Goal: Transaction & Acquisition: Purchase product/service

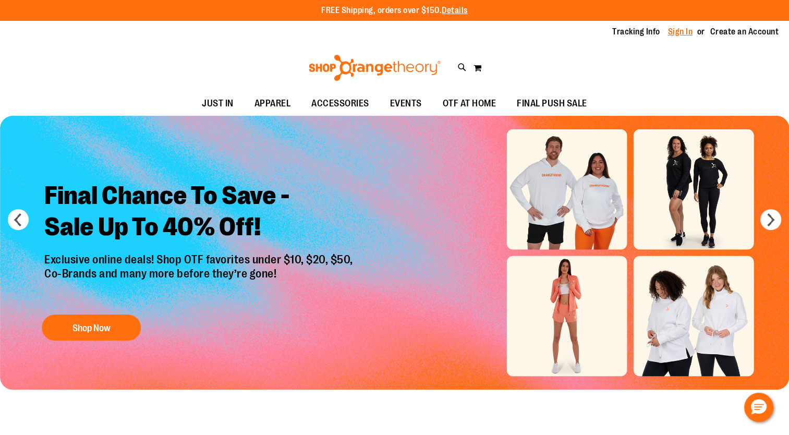
type input "**********"
click at [676, 35] on link "Sign In" at bounding box center [680, 31] width 25 height 11
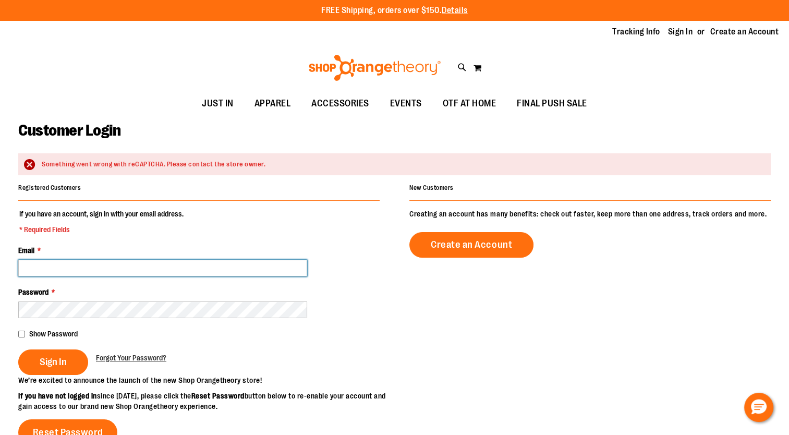
type input "**********"
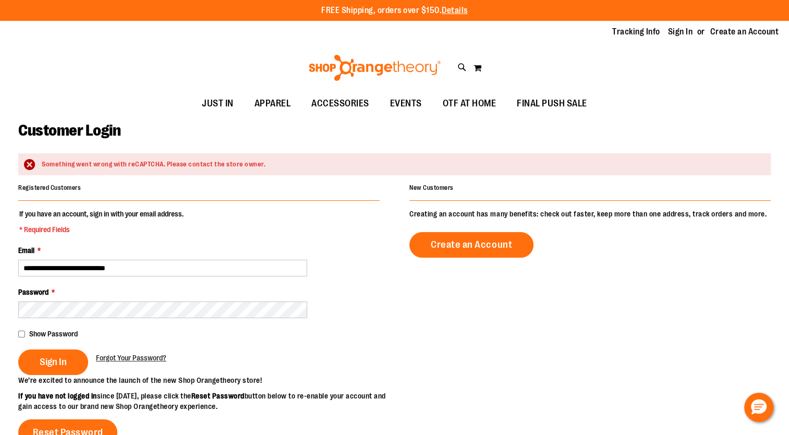
type input "**********"
click at [26, 367] on button "Sign In" at bounding box center [53, 362] width 70 height 26
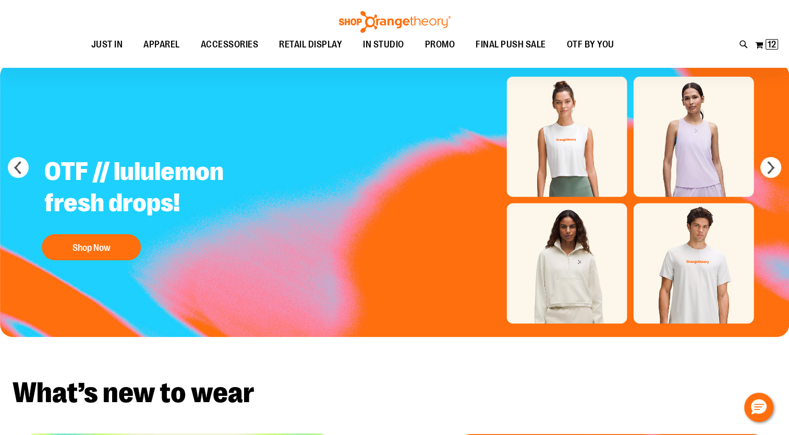
scroll to position [6, 0]
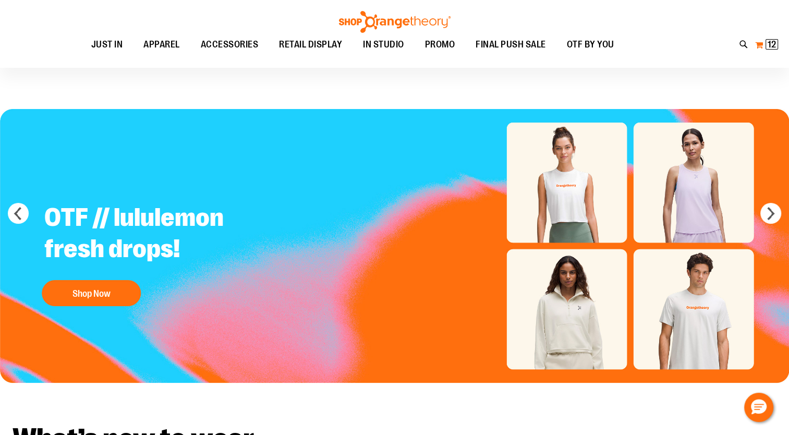
type input "**********"
click at [771, 44] on span "12" at bounding box center [772, 44] width 8 height 10
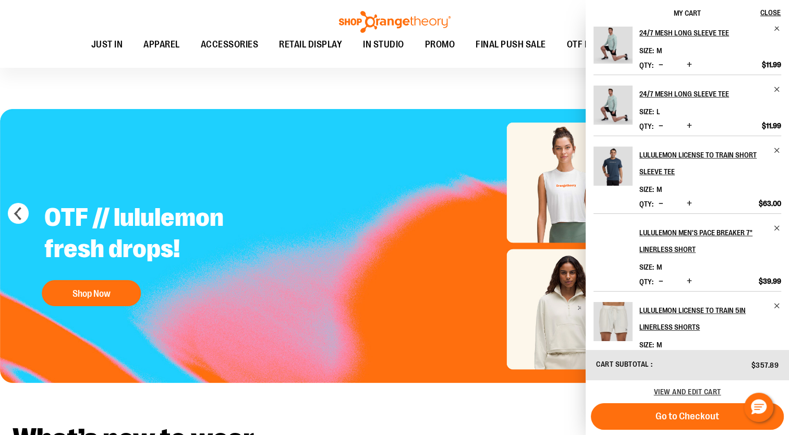
scroll to position [356, 0]
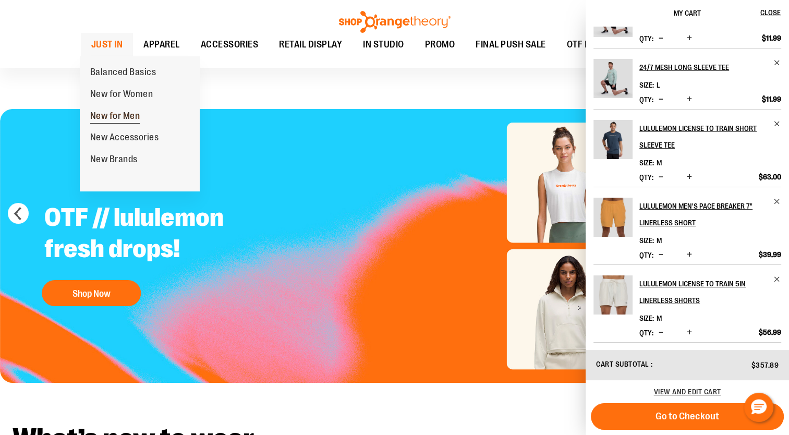
click at [127, 118] on span "New for Men" at bounding box center [115, 117] width 50 height 13
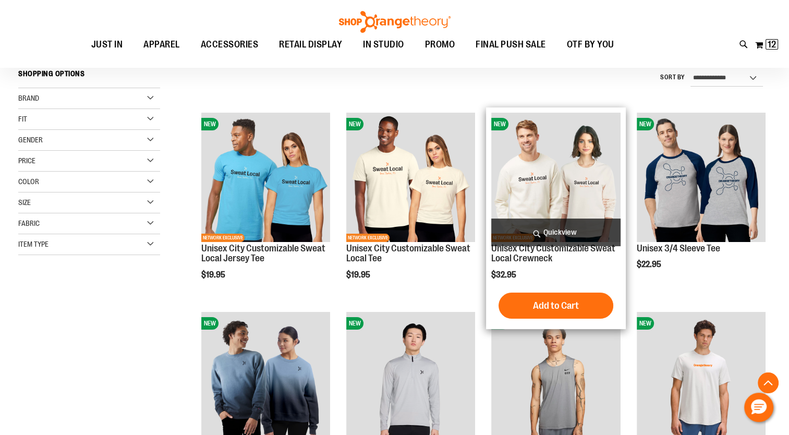
scroll to position [219, 0]
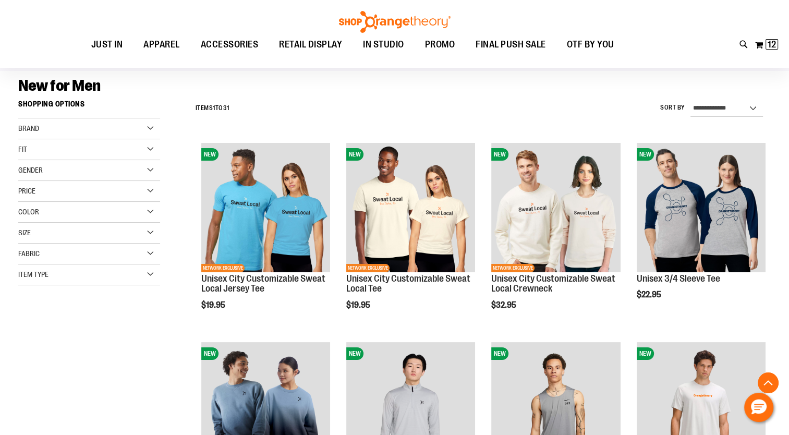
scroll to position [42, 0]
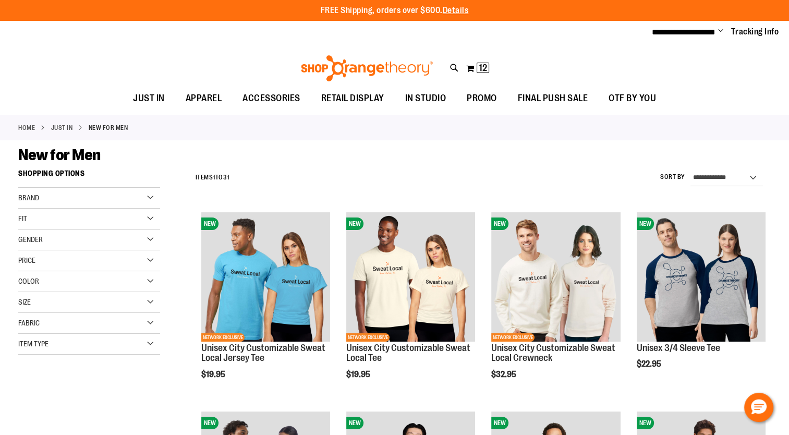
type input "**********"
click at [38, 238] on span "Gender" at bounding box center [30, 239] width 25 height 8
click at [29, 262] on link "Men 6 items" at bounding box center [84, 261] width 136 height 11
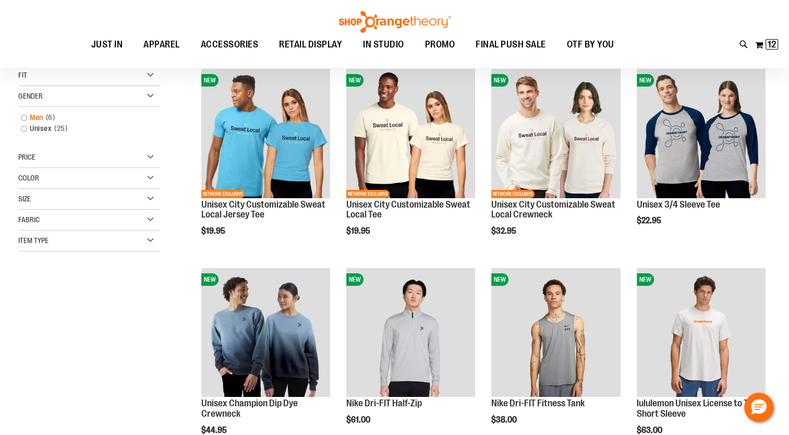
scroll to position [164, 0]
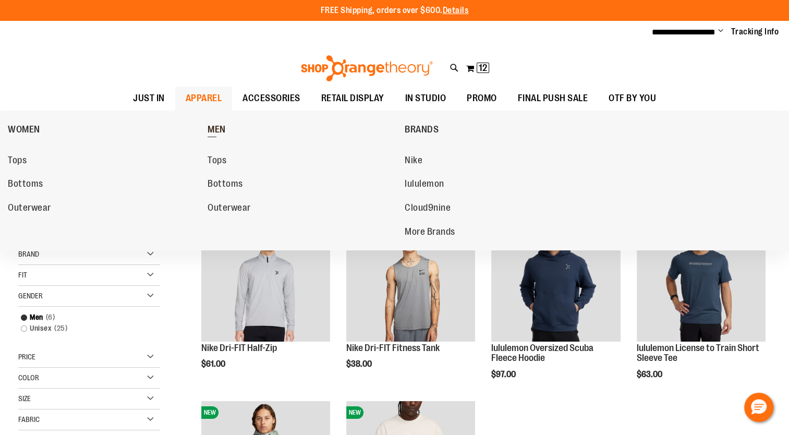
click at [218, 128] on span "MEN" at bounding box center [217, 130] width 18 height 13
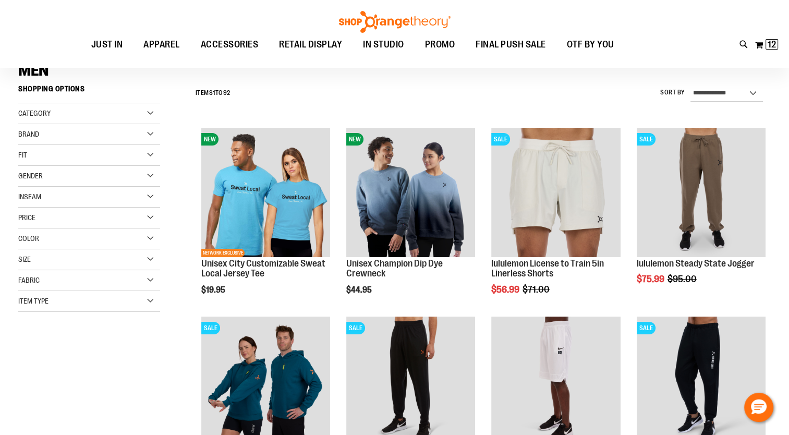
scroll to position [244, 0]
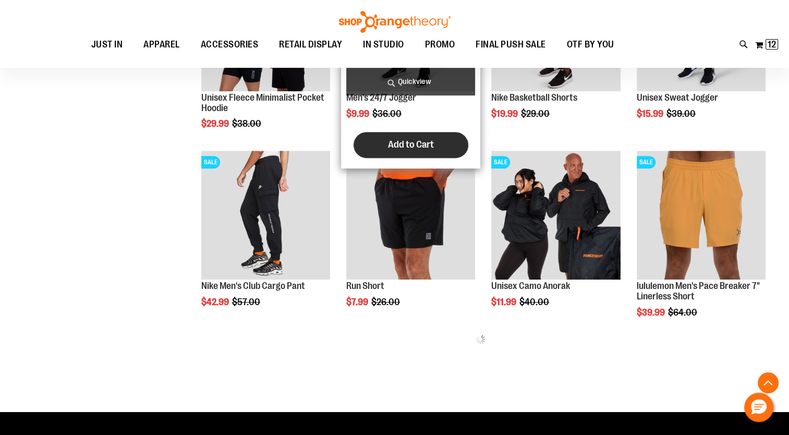
scroll to position [452, 0]
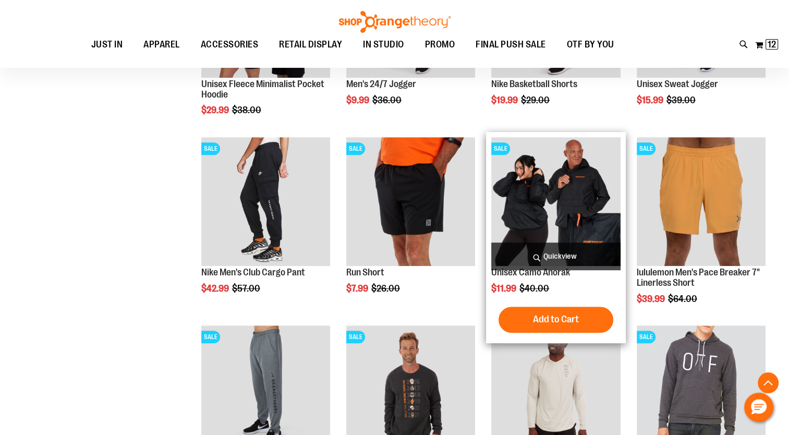
type input "**********"
click at [548, 197] on img "product" at bounding box center [555, 201] width 129 height 129
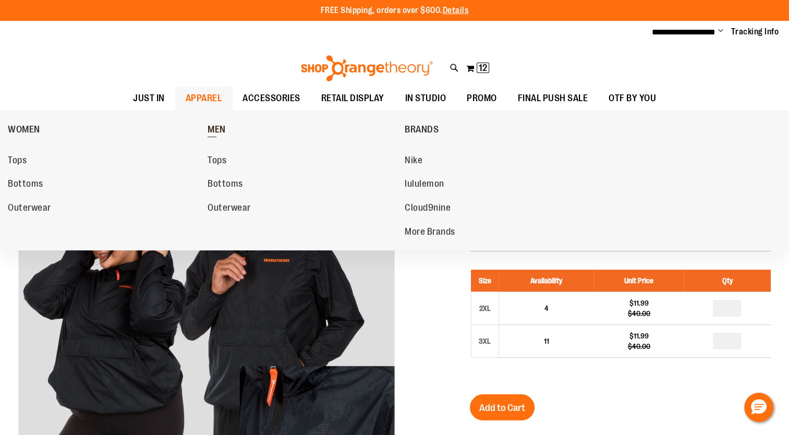
type input "**********"
click at [217, 127] on span "MEN" at bounding box center [217, 130] width 18 height 13
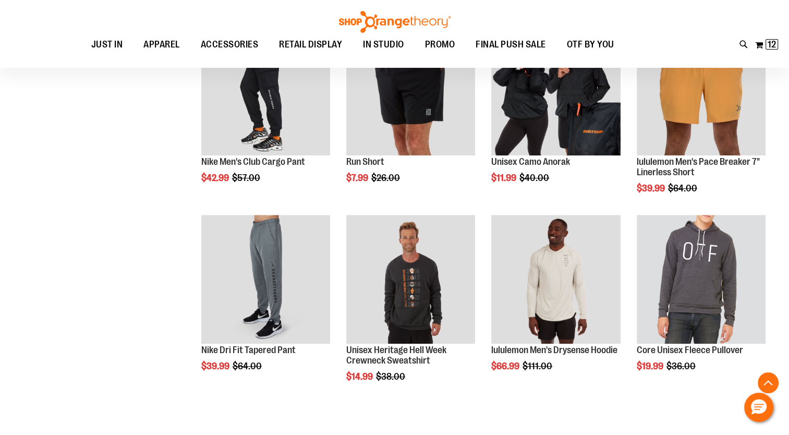
scroll to position [573, 0]
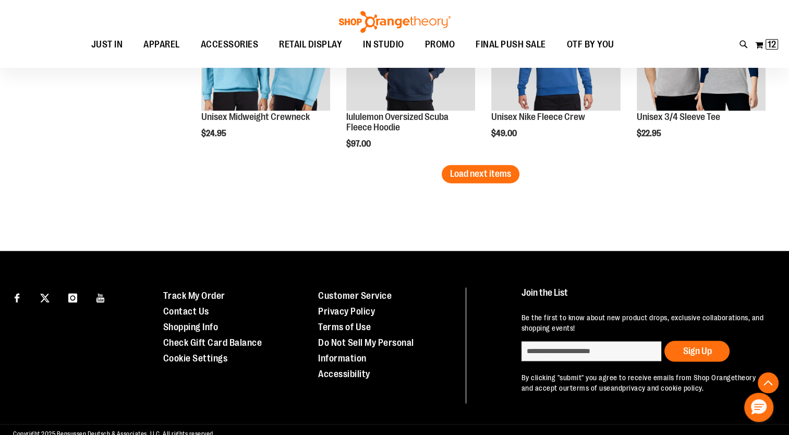
scroll to position [1750, 0]
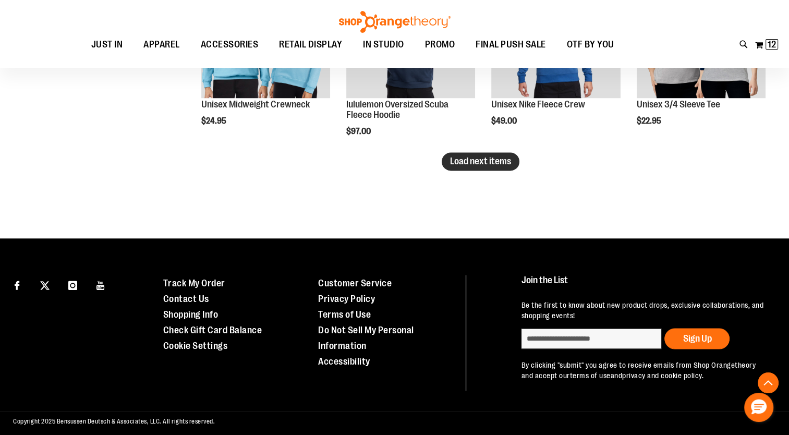
type input "**********"
click at [477, 163] on span "Load next items" at bounding box center [480, 161] width 61 height 10
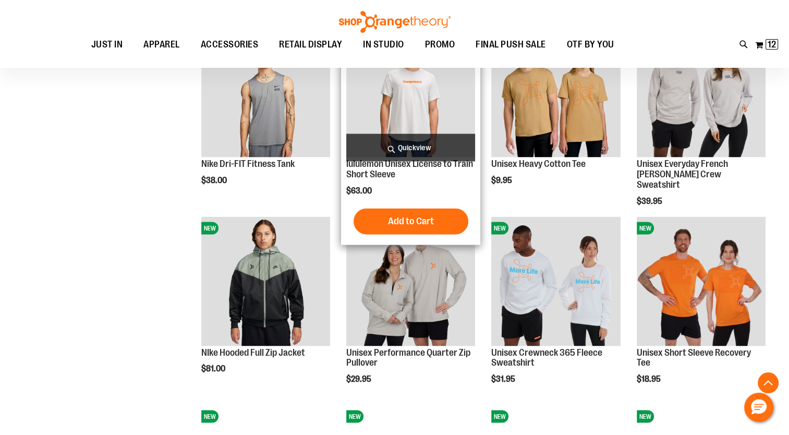
scroll to position [1881, 0]
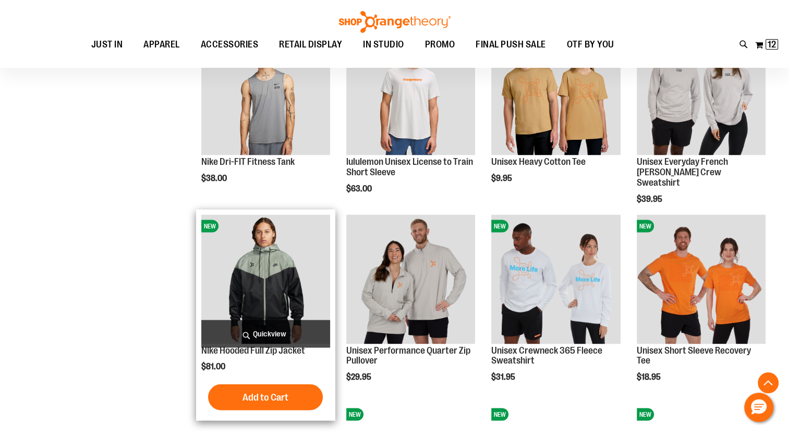
click at [289, 286] on img "product" at bounding box center [265, 278] width 129 height 129
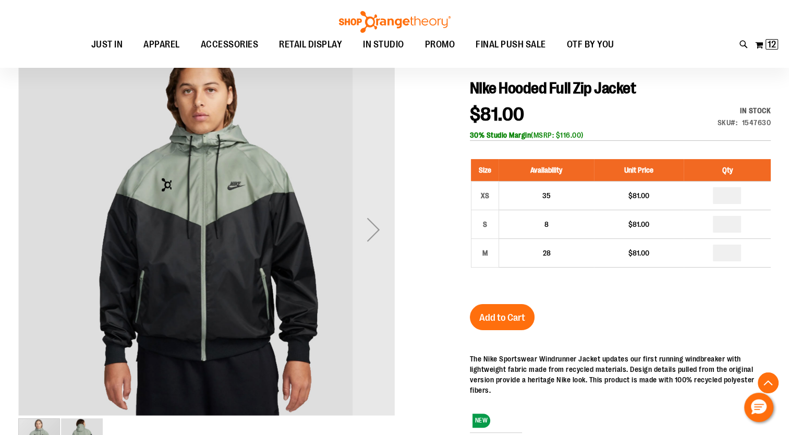
scroll to position [196, 0]
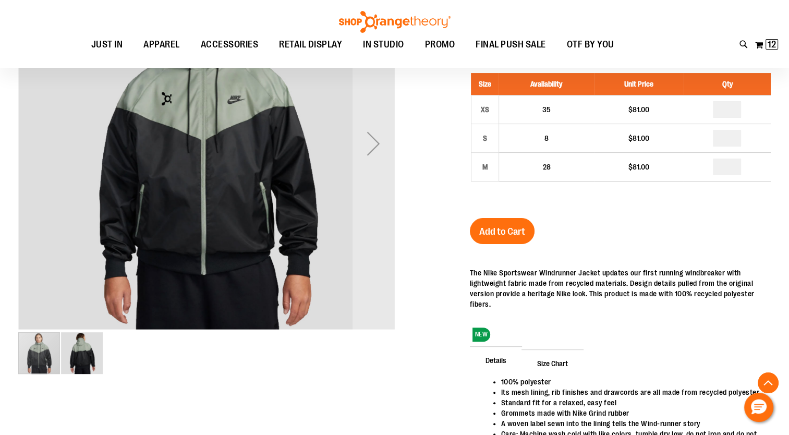
type input "**********"
click at [79, 365] on img "image 2 of 2" at bounding box center [82, 353] width 42 height 42
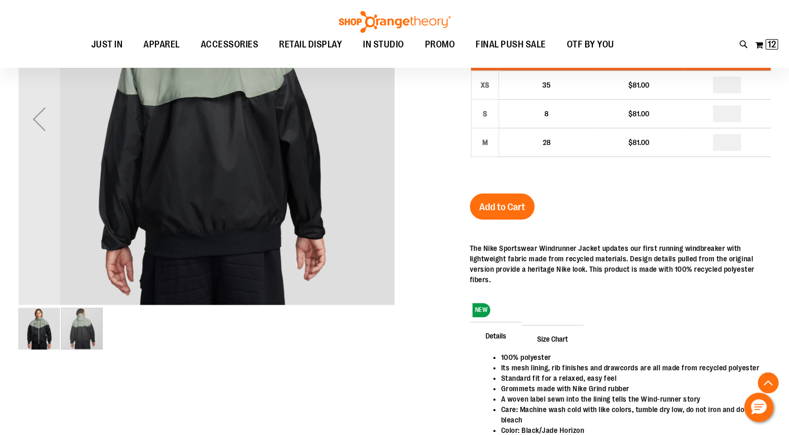
scroll to position [225, 0]
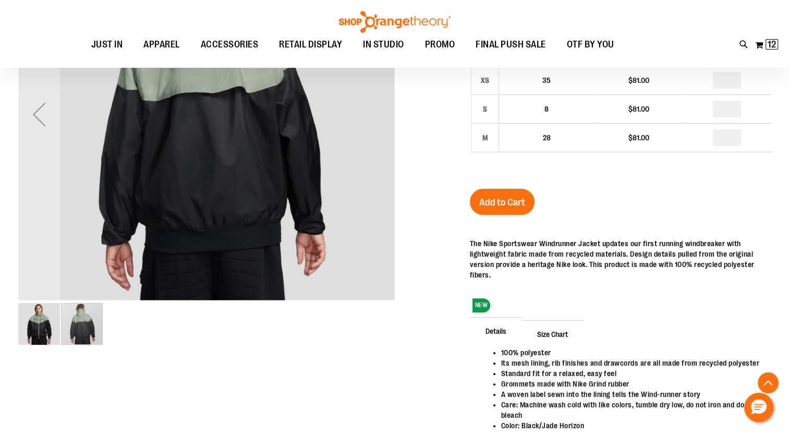
click at [38, 320] on img "image 1 of 2" at bounding box center [39, 324] width 42 height 42
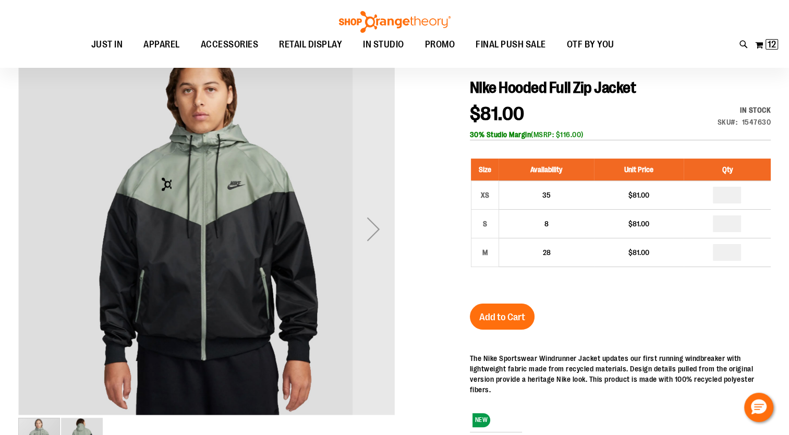
scroll to position [110, 0]
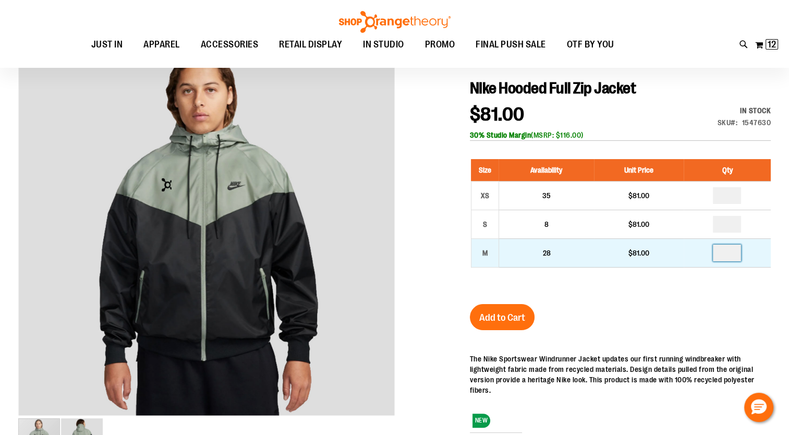
click at [729, 251] on input "number" at bounding box center [727, 253] width 28 height 17
type input "*"
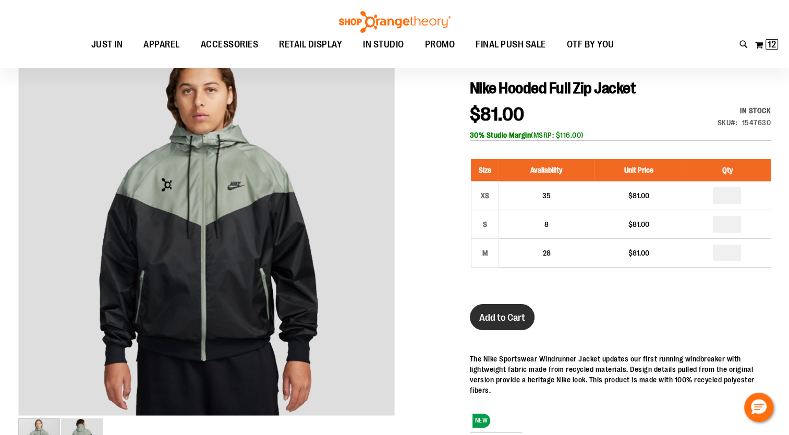
click at [503, 318] on span "Add to Cart" at bounding box center [502, 317] width 46 height 11
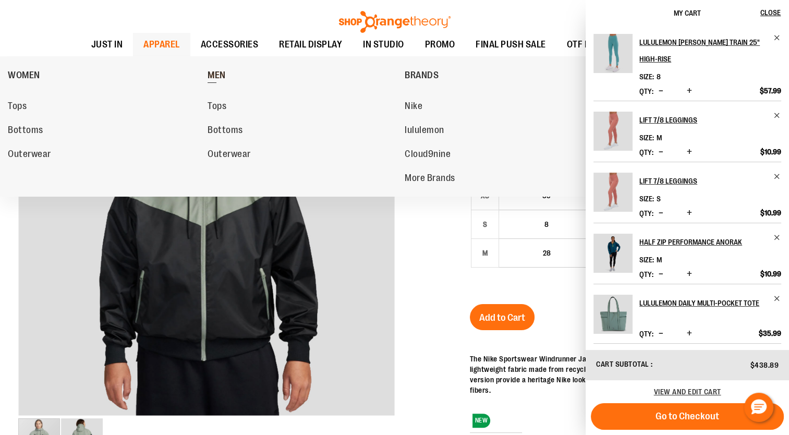
click at [216, 74] on span "MEN" at bounding box center [217, 76] width 18 height 13
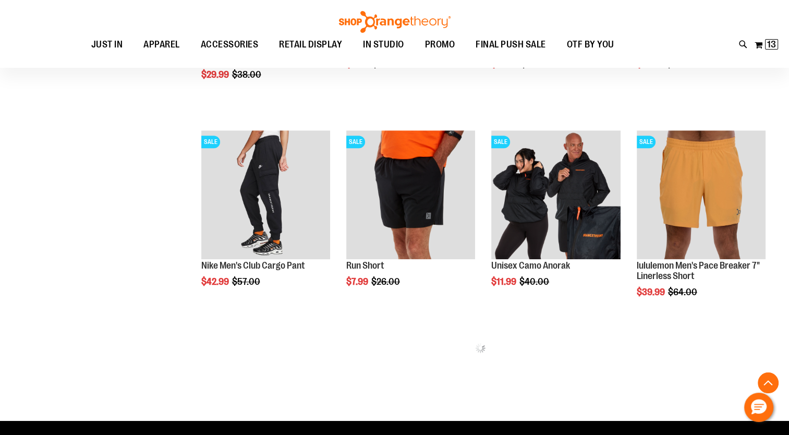
scroll to position [707, 0]
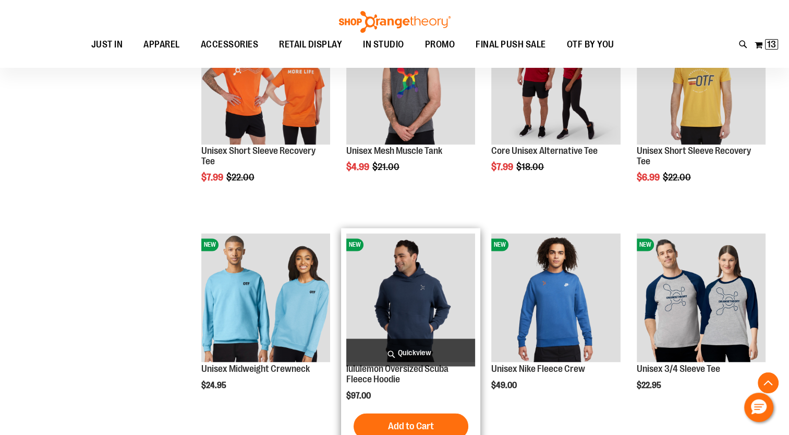
scroll to position [1957, 0]
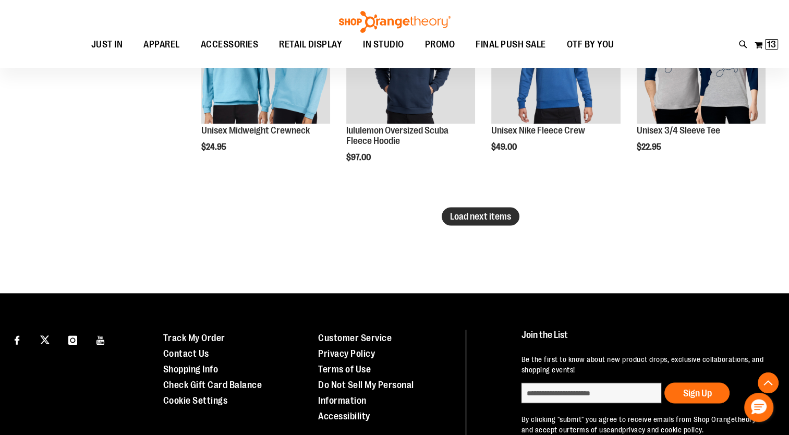
type input "**********"
click at [478, 212] on span "Load next items" at bounding box center [480, 216] width 61 height 10
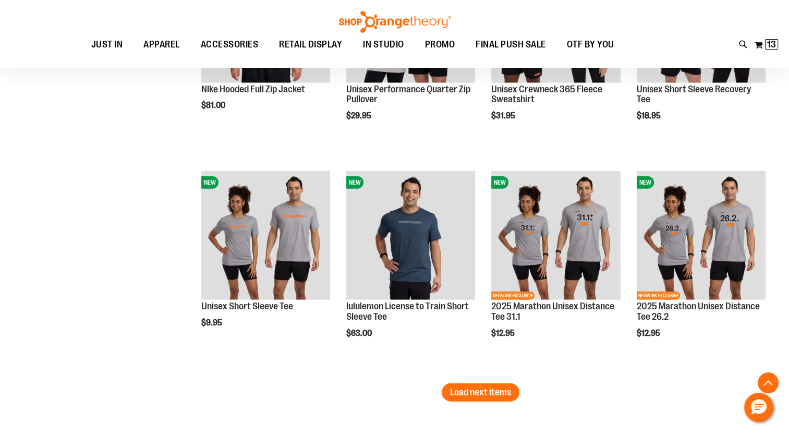
scroll to position [2434, 0]
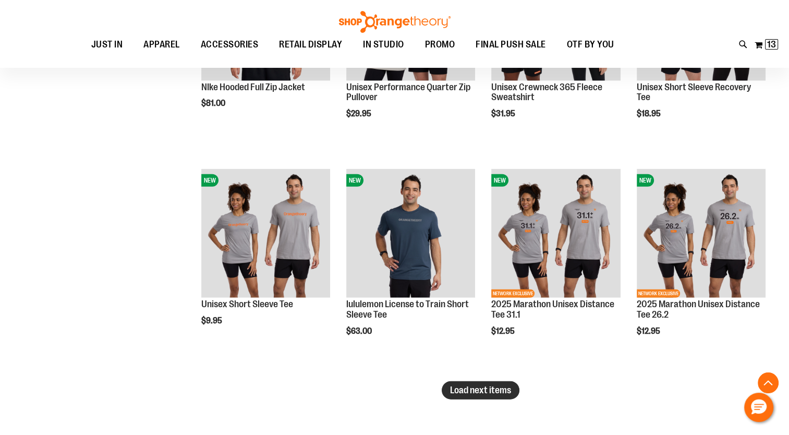
click at [468, 389] on span "Load next items" at bounding box center [480, 390] width 61 height 10
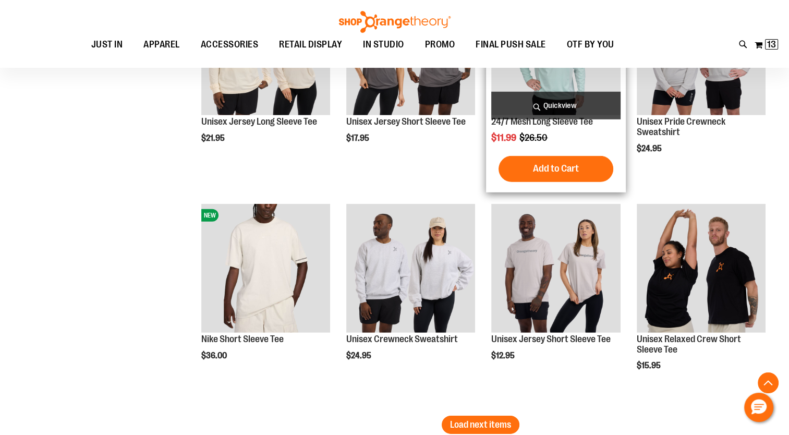
scroll to position [3164, 0]
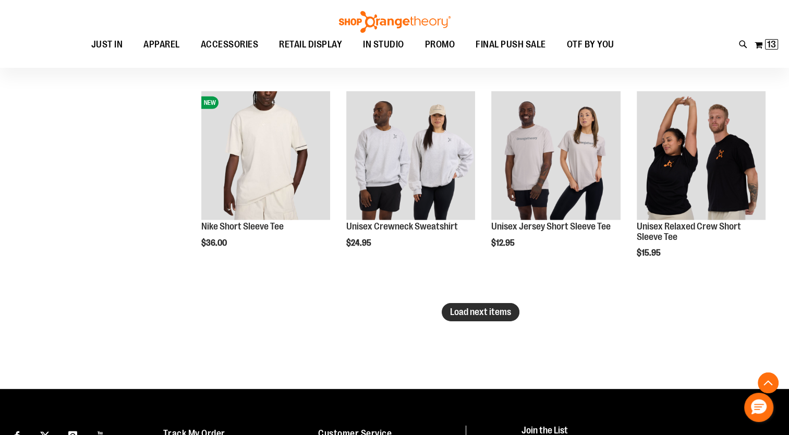
click at [495, 311] on span "Load next items" at bounding box center [480, 312] width 61 height 10
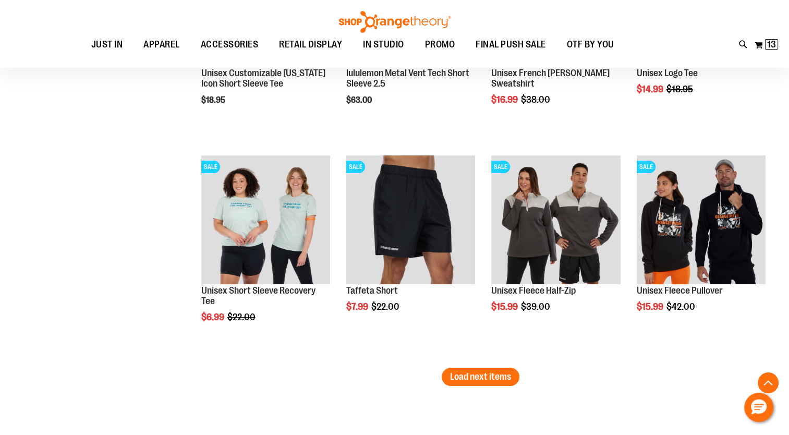
scroll to position [3752, 0]
click at [502, 374] on span "Load next items" at bounding box center [480, 376] width 61 height 10
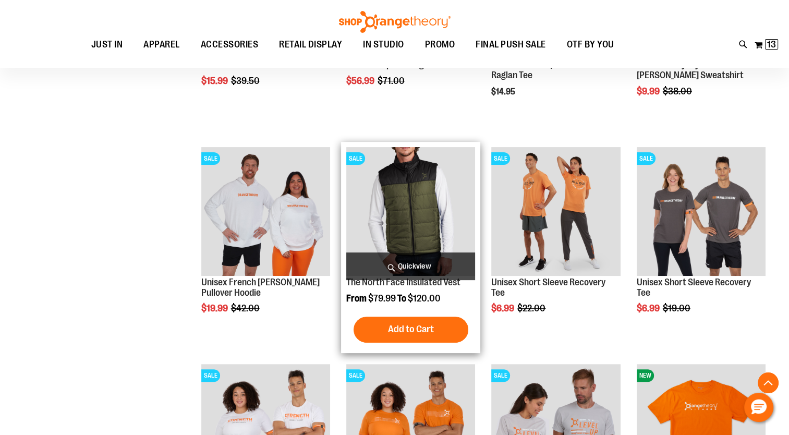
scroll to position [4194, 0]
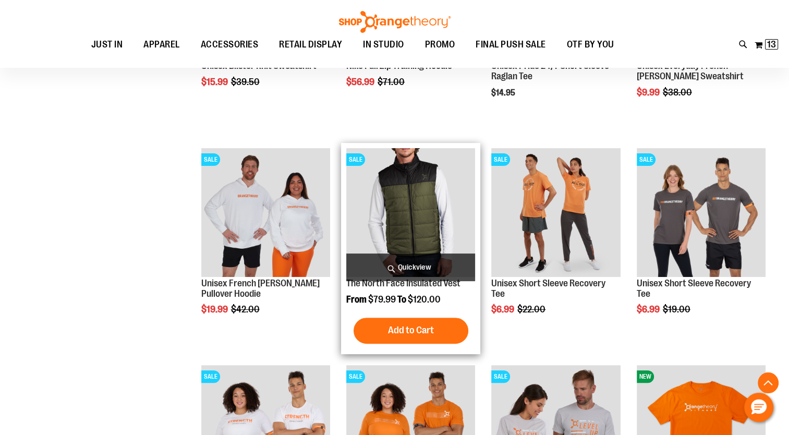
click at [409, 198] on img "product" at bounding box center [410, 212] width 129 height 129
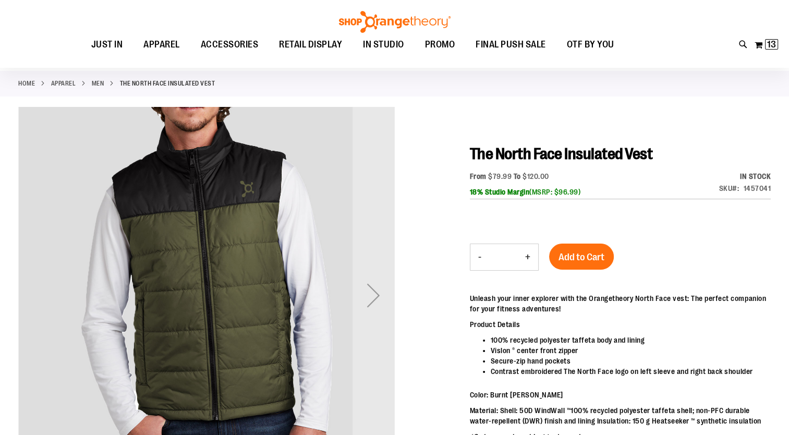
scroll to position [47, 0]
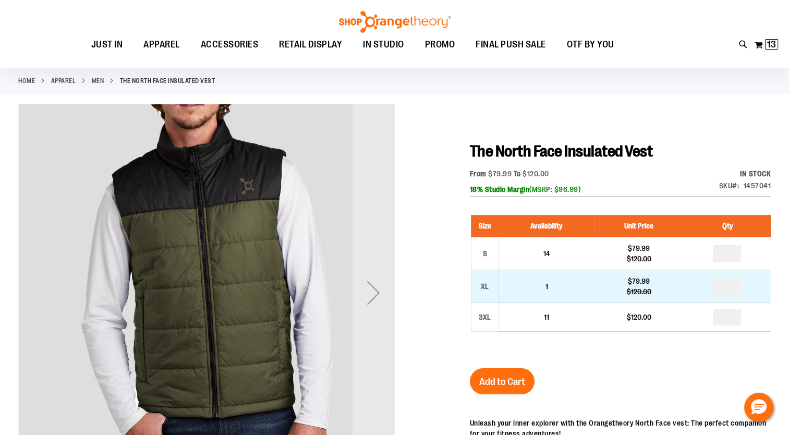
type input "**********"
click at [734, 288] on input "number" at bounding box center [727, 286] width 28 height 17
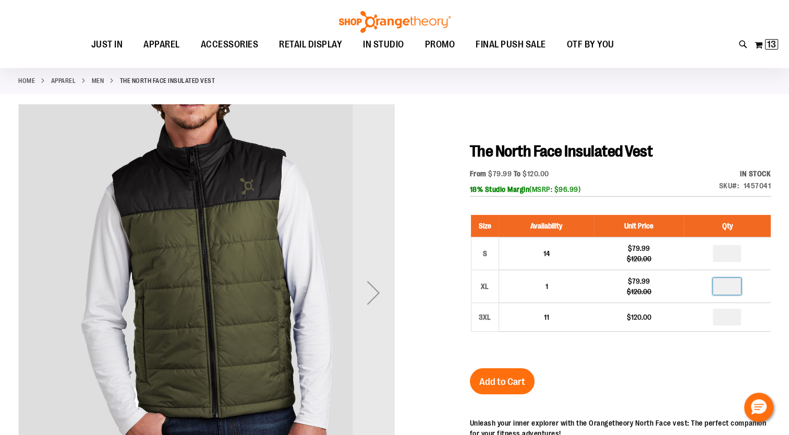
type input "*"
click at [506, 380] on span "Add to Cart" at bounding box center [502, 381] width 46 height 11
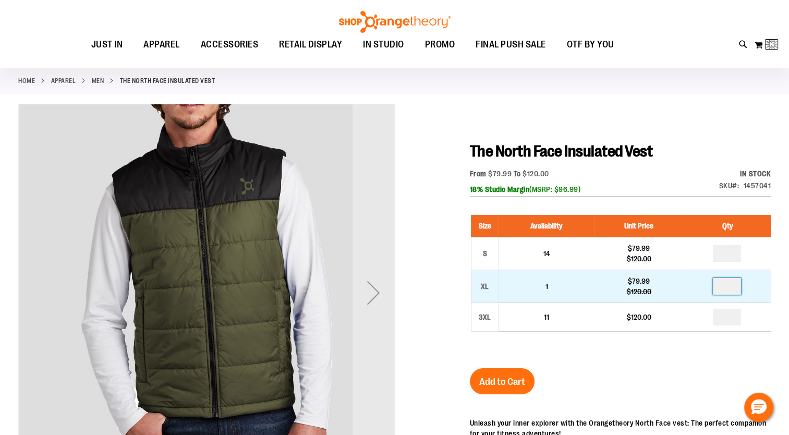
click at [735, 285] on input "*" at bounding box center [727, 286] width 28 height 17
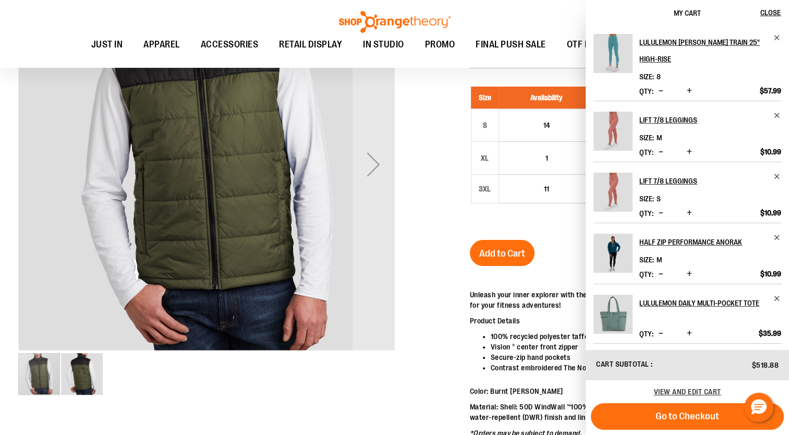
scroll to position [200, 0]
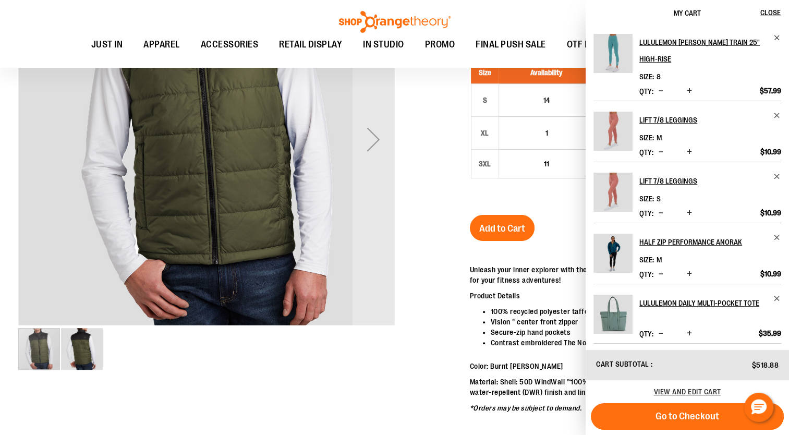
click at [445, 296] on div at bounding box center [394, 316] width 752 height 731
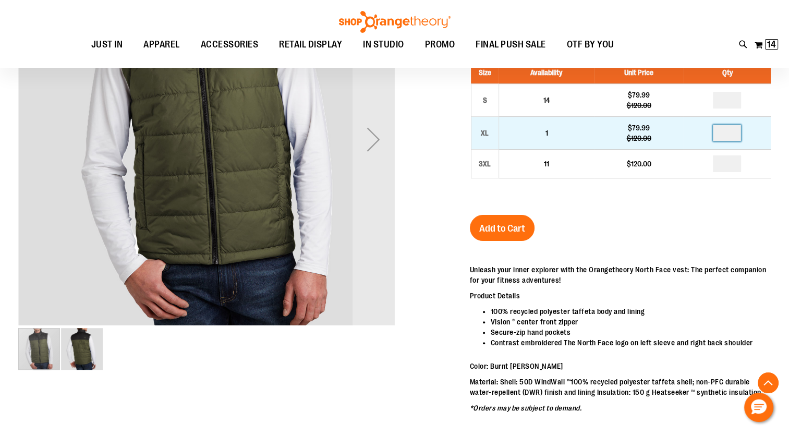
click at [728, 136] on input "*" at bounding box center [727, 133] width 28 height 17
type input "*"
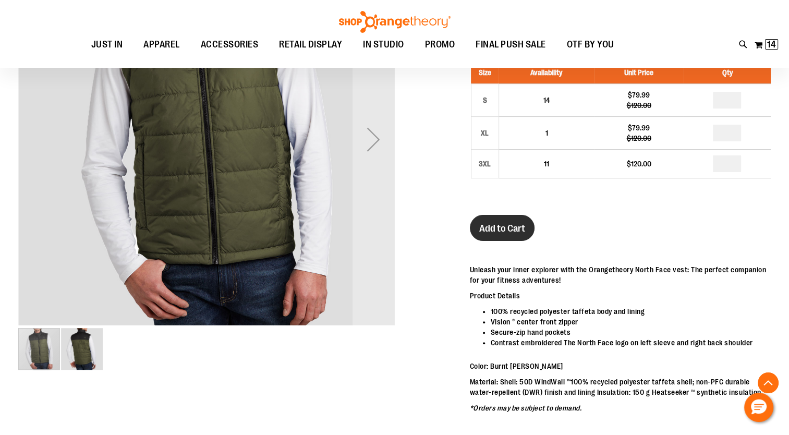
click at [494, 225] on span "Add to Cart" at bounding box center [502, 228] width 46 height 11
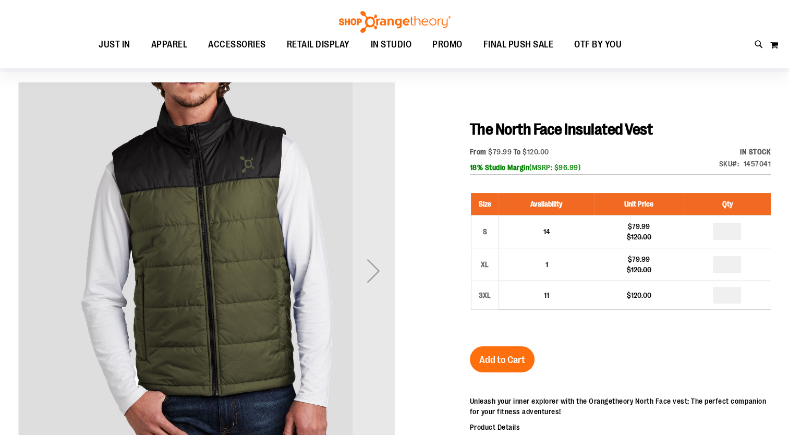
scroll to position [69, 0]
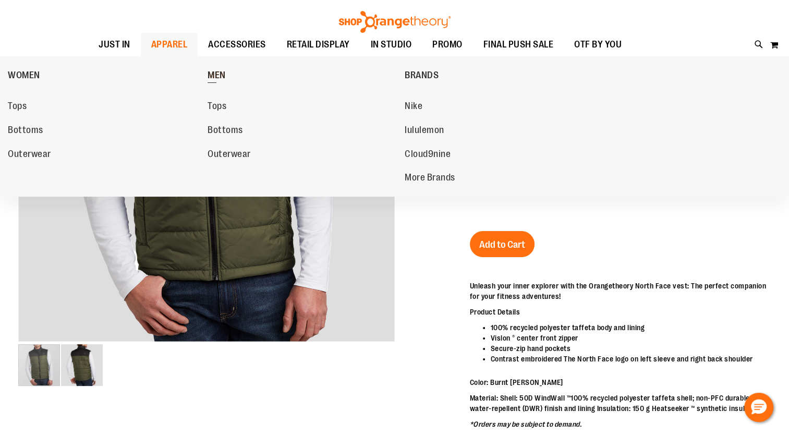
type input "**********"
click at [213, 75] on span "MEN" at bounding box center [217, 76] width 18 height 13
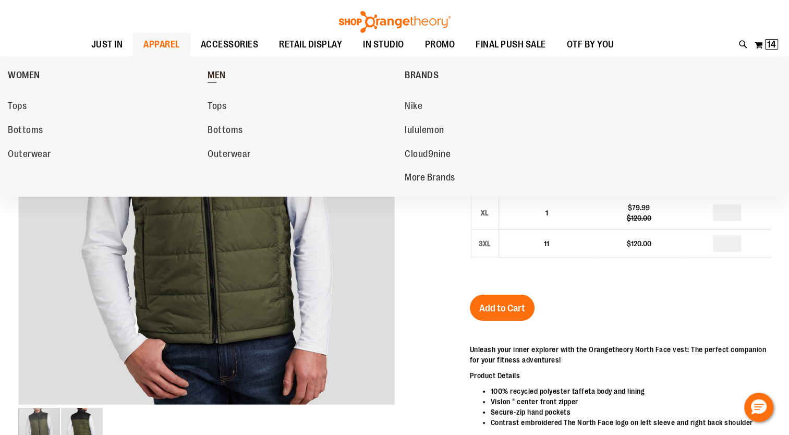
scroll to position [0, 0]
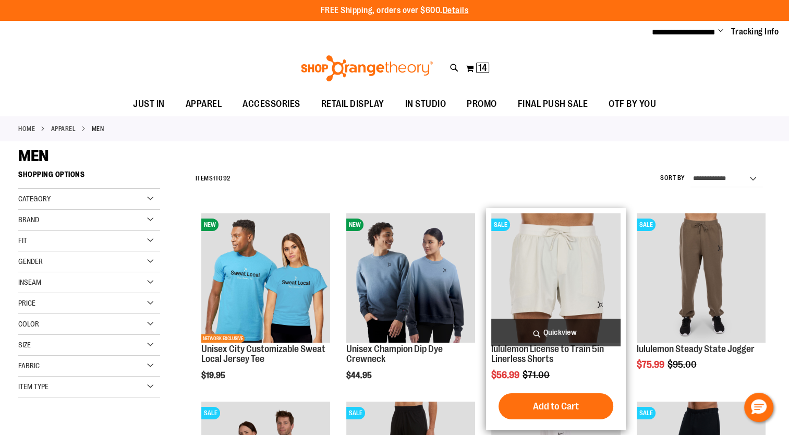
scroll to position [22, 0]
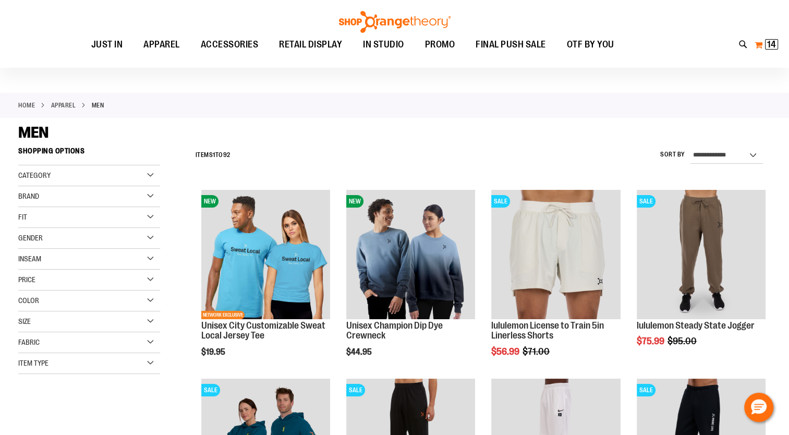
type input "**********"
click at [772, 48] on span "14" at bounding box center [771, 44] width 9 height 10
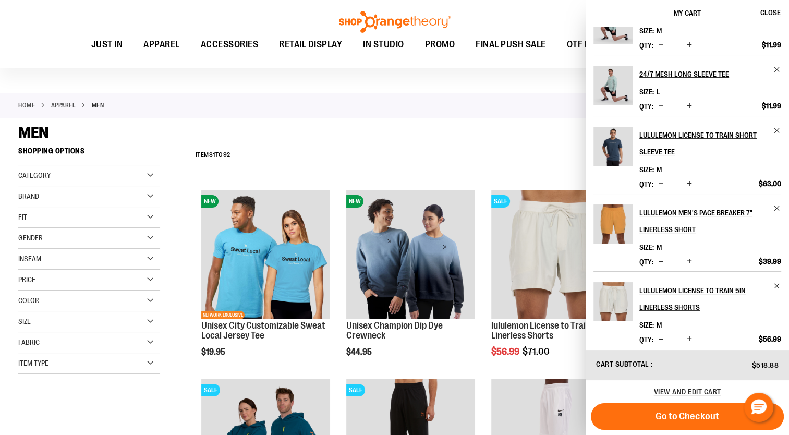
scroll to position [356, 0]
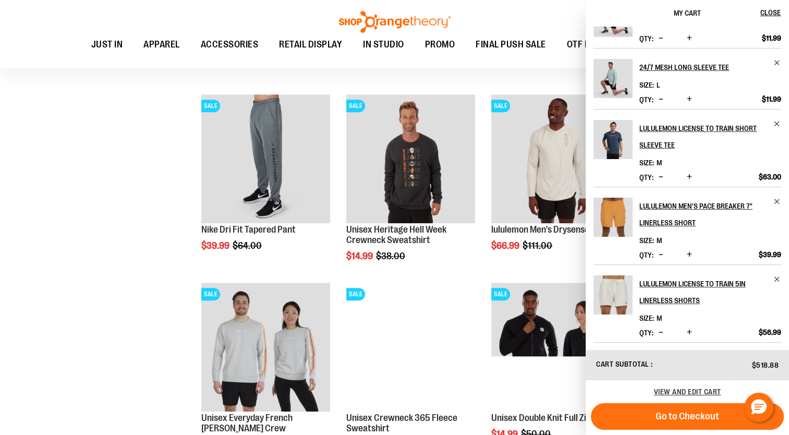
scroll to position [708, 0]
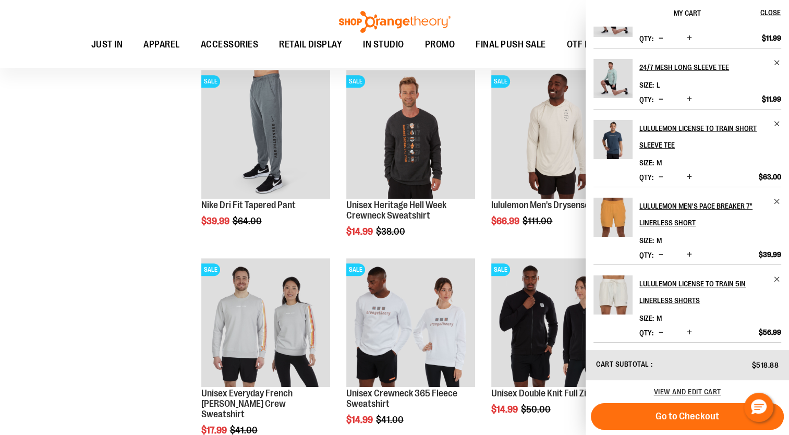
click at [85, 270] on div "**********" at bounding box center [394, 74] width 752 height 1235
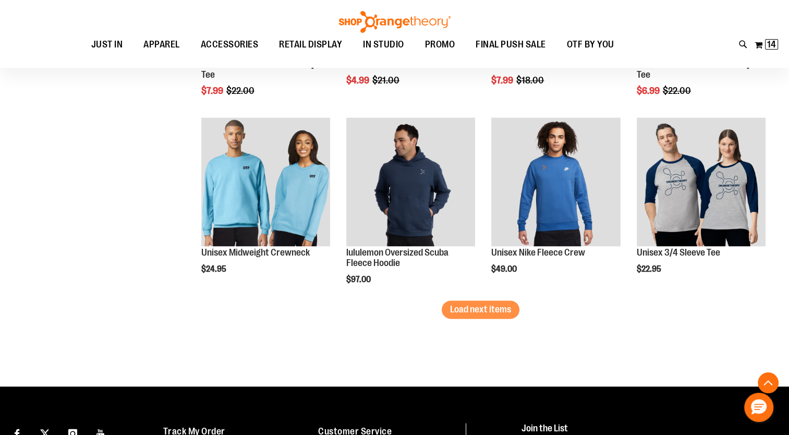
scroll to position [1758, 0]
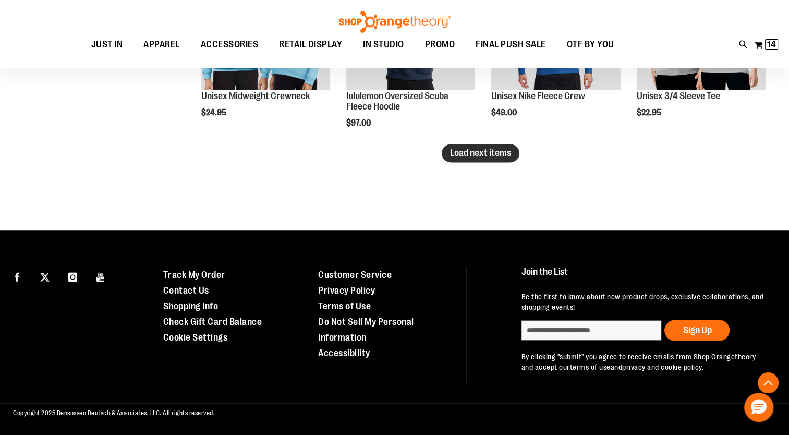
click at [475, 152] on span "Load next items" at bounding box center [480, 153] width 61 height 10
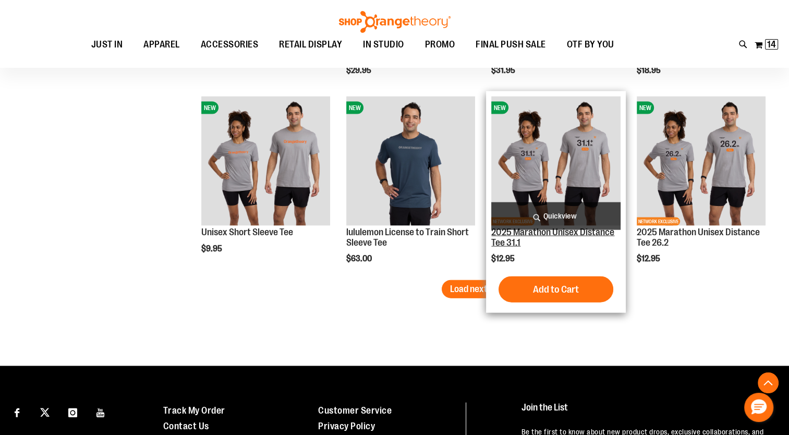
scroll to position [2190, 0]
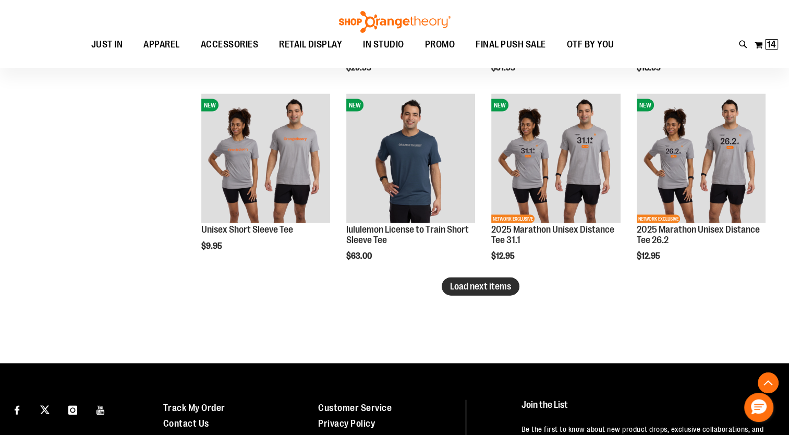
click at [462, 289] on span "Load next items" at bounding box center [480, 286] width 61 height 10
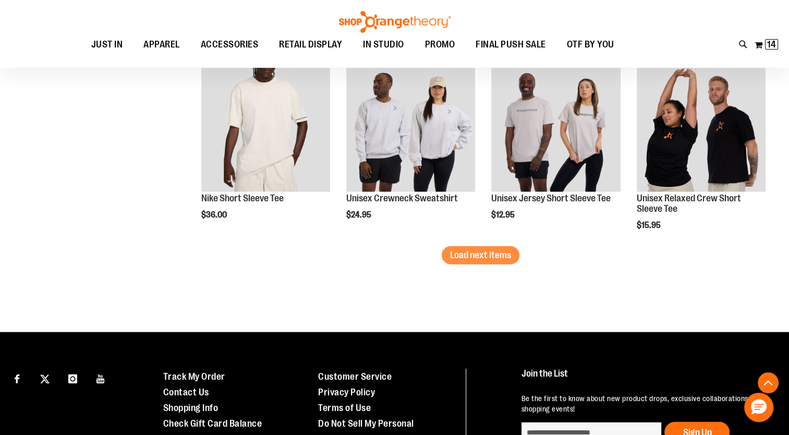
scroll to position [2787, 0]
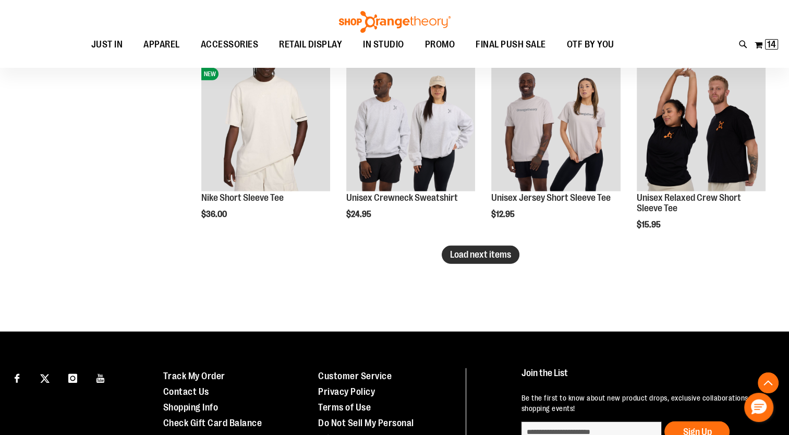
click at [499, 256] on span "Load next items" at bounding box center [480, 254] width 61 height 10
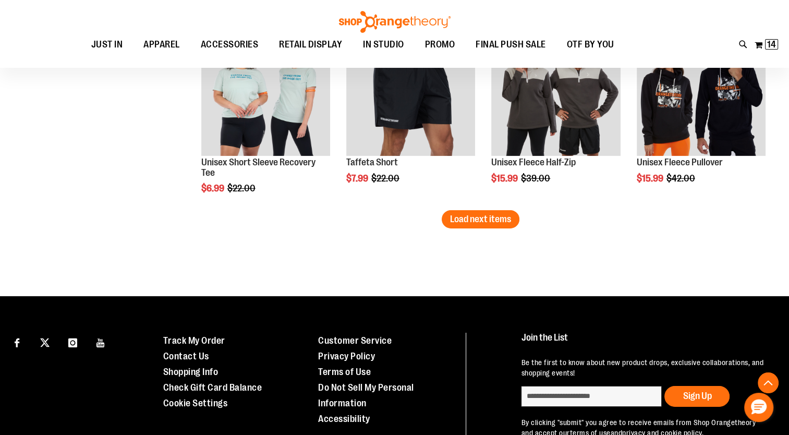
scroll to position [3389, 0]
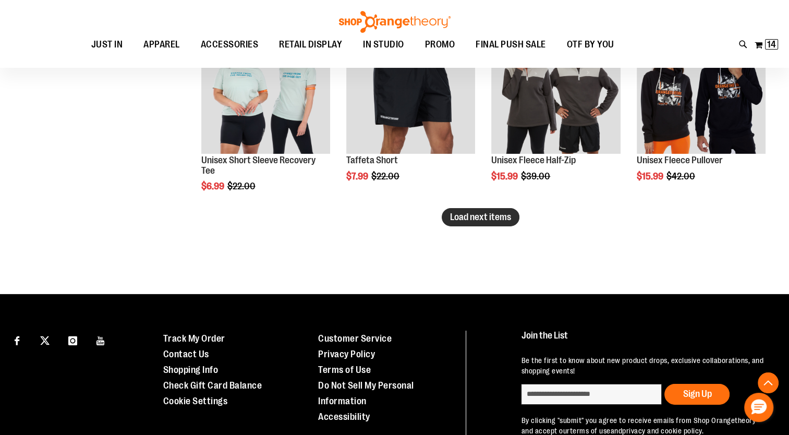
click at [486, 217] on span "Load next items" at bounding box center [480, 217] width 61 height 10
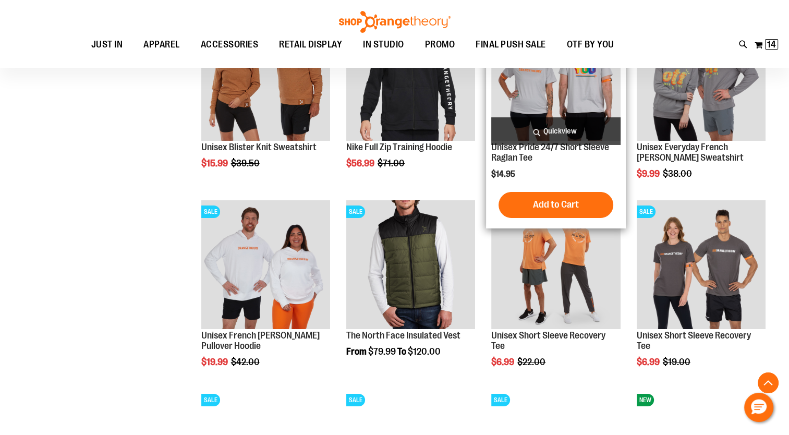
scroll to position [3598, 0]
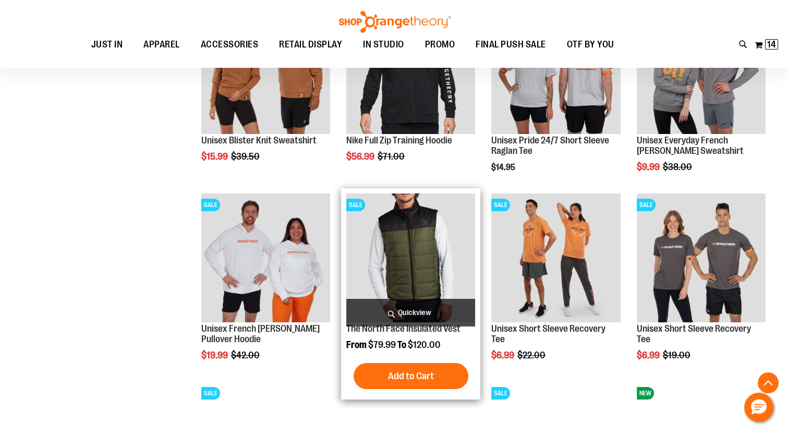
click at [414, 232] on img "product" at bounding box center [410, 257] width 129 height 129
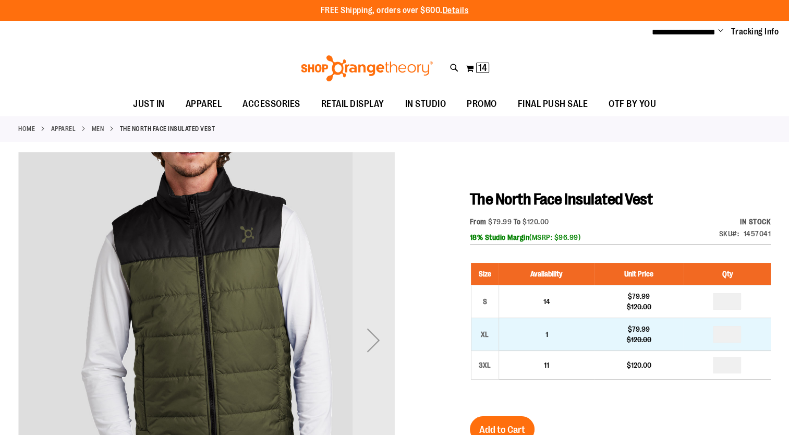
type input "**********"
click at [725, 331] on input "number" at bounding box center [727, 334] width 28 height 17
type input "*"
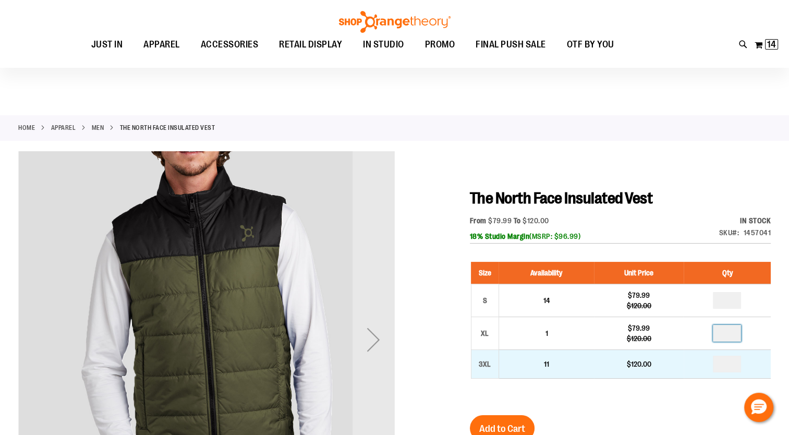
scroll to position [51, 0]
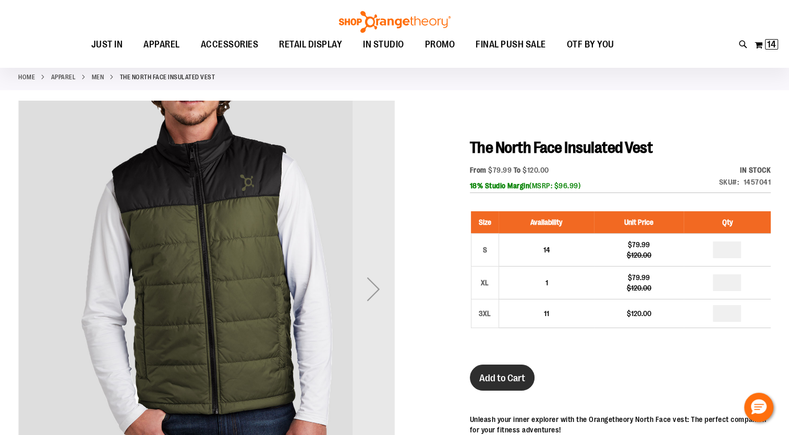
click at [509, 382] on span "Add to Cart" at bounding box center [502, 377] width 46 height 11
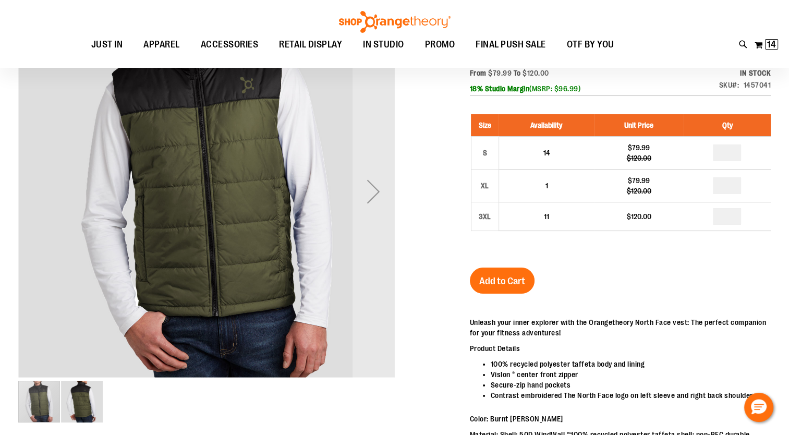
scroll to position [62, 0]
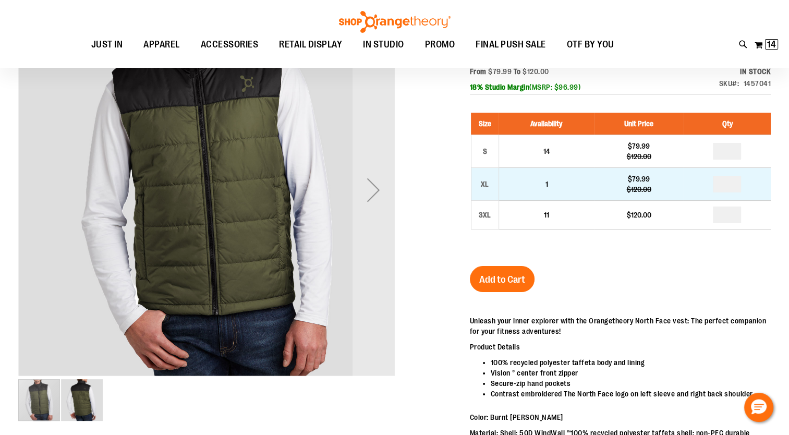
type input "**********"
click at [731, 185] on input "number" at bounding box center [727, 184] width 28 height 17
type input "*"
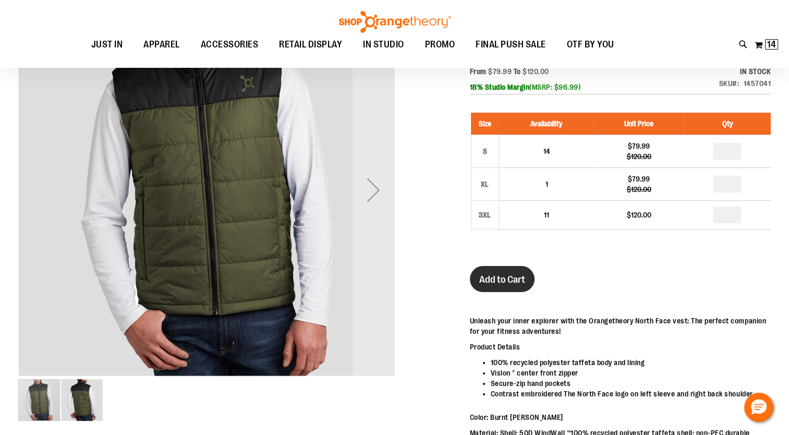
click at [498, 279] on span "Add to Cart" at bounding box center [502, 279] width 46 height 11
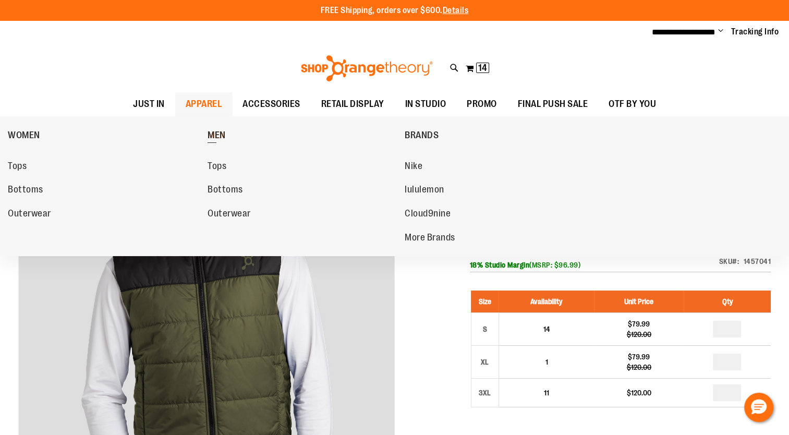
type input "**********"
click at [220, 137] on span "MEN" at bounding box center [217, 136] width 18 height 13
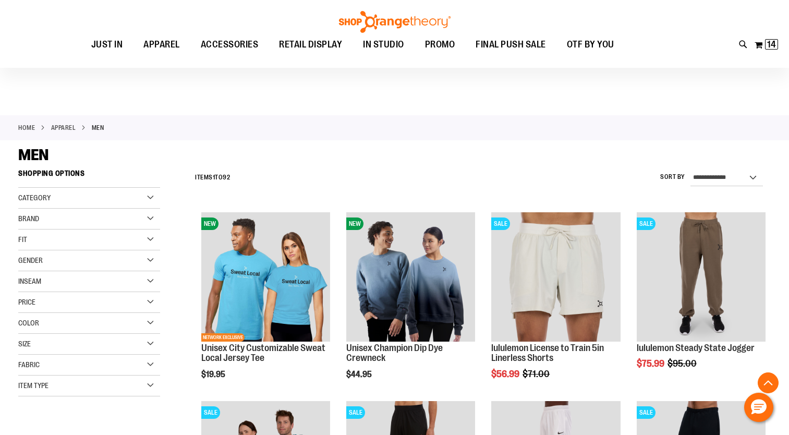
scroll to position [621, 0]
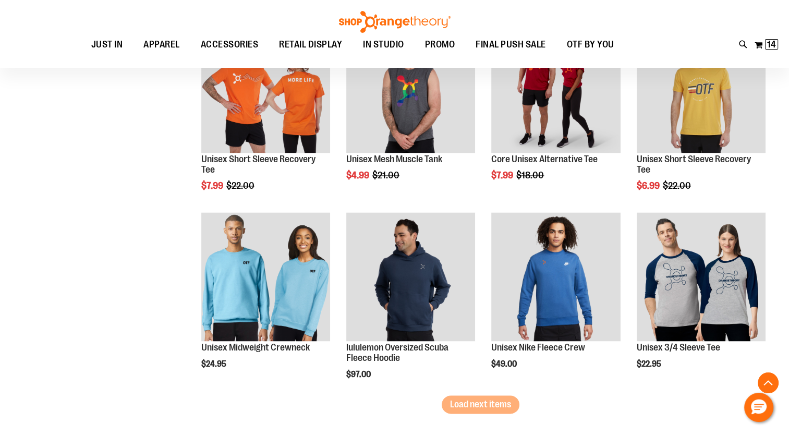
scroll to position [1758, 0]
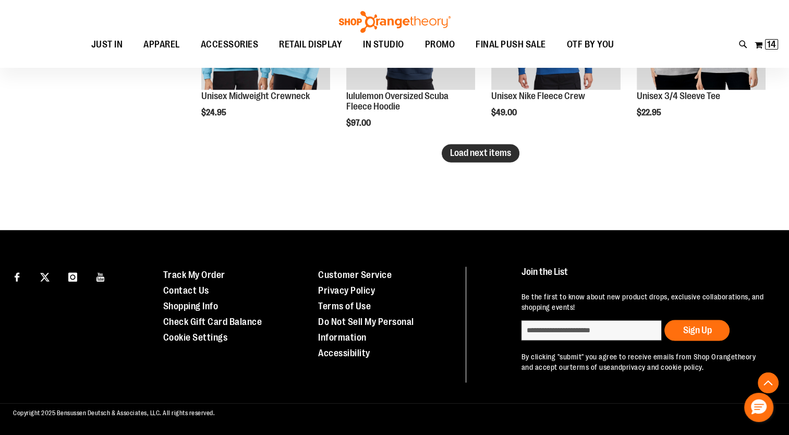
type input "**********"
click at [489, 157] on span "Load next items" at bounding box center [480, 153] width 61 height 10
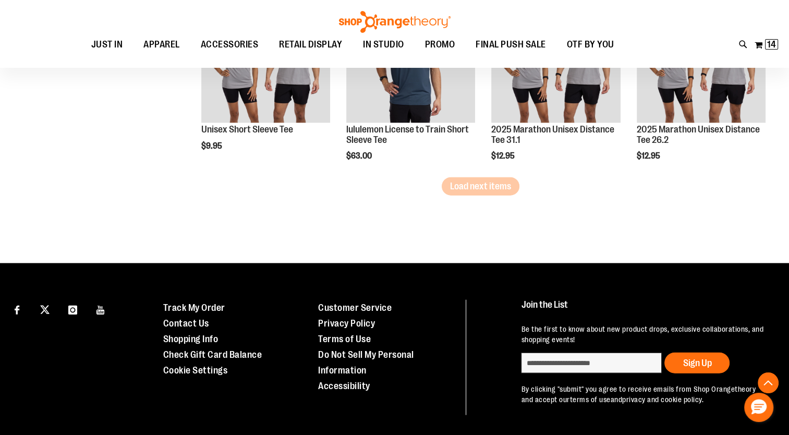
scroll to position [2319, 0]
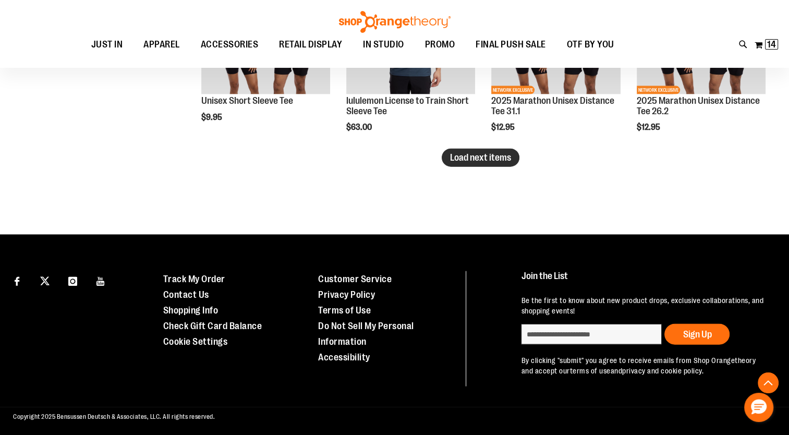
click at [463, 160] on span "Load next items" at bounding box center [480, 157] width 61 height 10
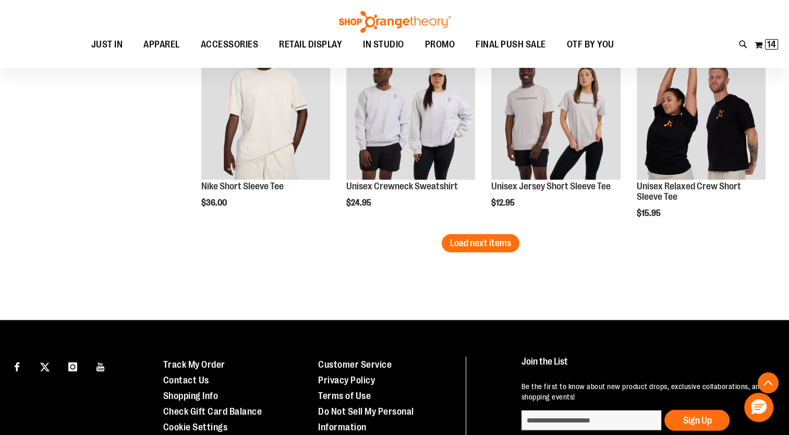
scroll to position [2888, 0]
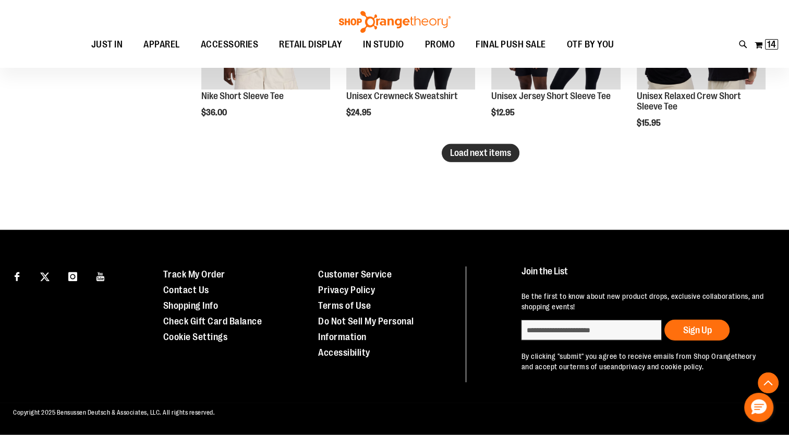
click at [503, 155] on span "Load next items" at bounding box center [480, 153] width 61 height 10
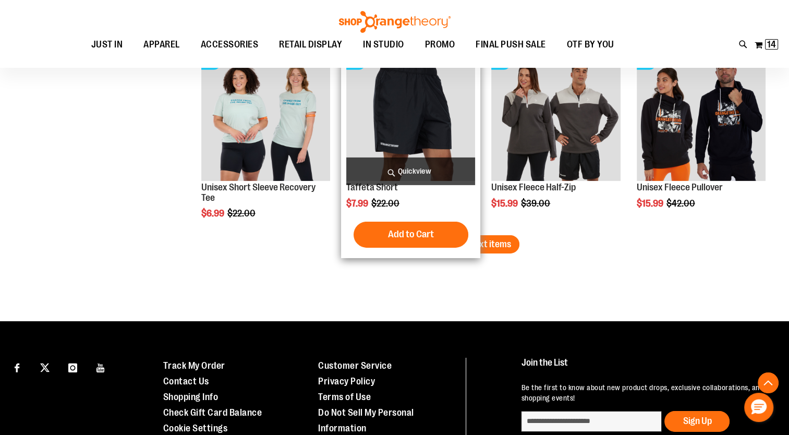
scroll to position [3369, 0]
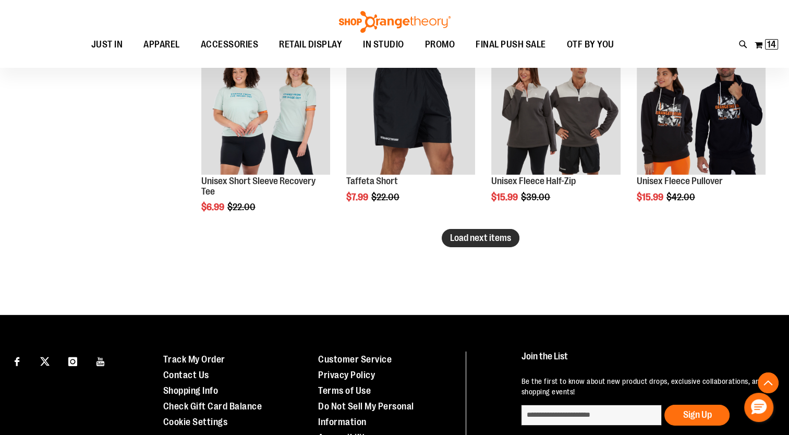
click at [492, 240] on span "Load next items" at bounding box center [480, 238] width 61 height 10
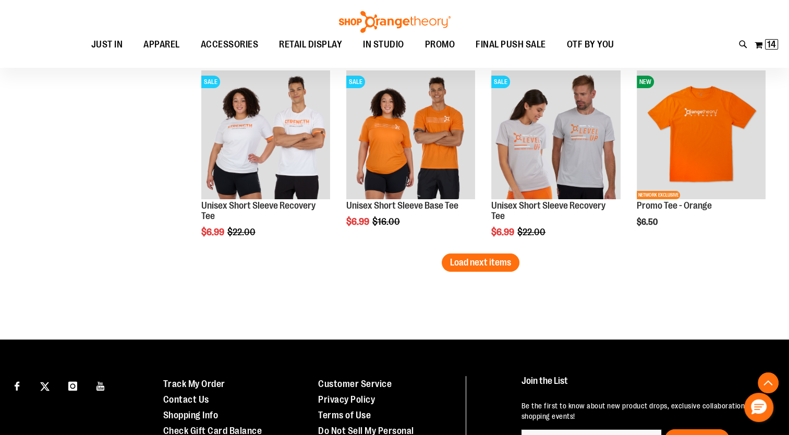
scroll to position [3911, 0]
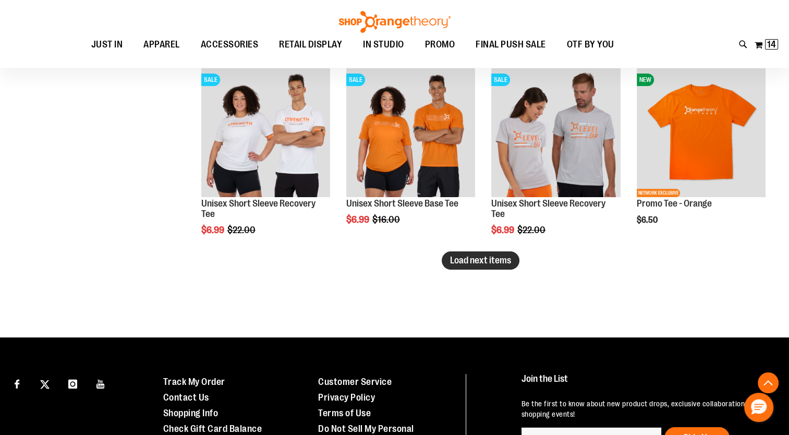
click at [504, 254] on button "Load next items" at bounding box center [481, 260] width 78 height 18
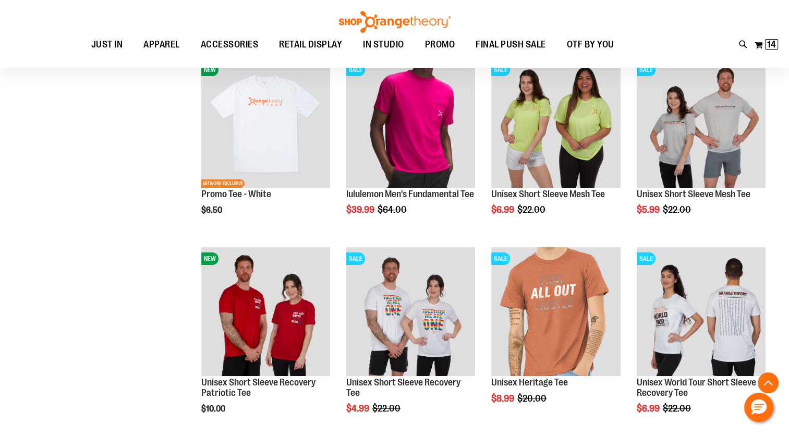
scroll to position [4117, 0]
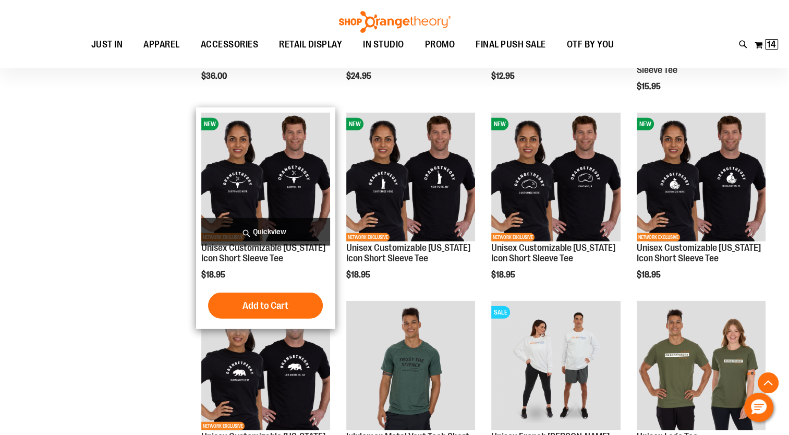
scroll to position [2892, 0]
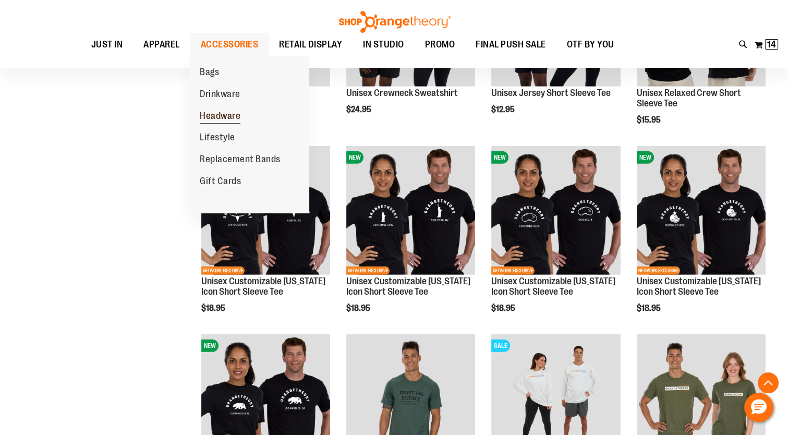
click at [230, 113] on span "Headware" at bounding box center [220, 117] width 41 height 13
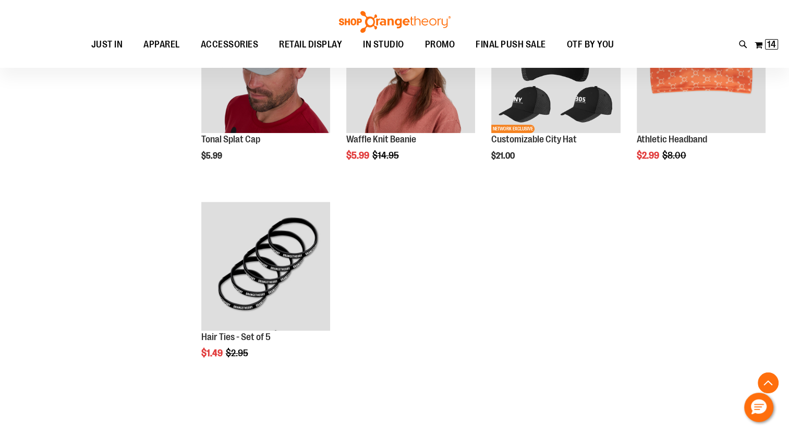
scroll to position [490, 0]
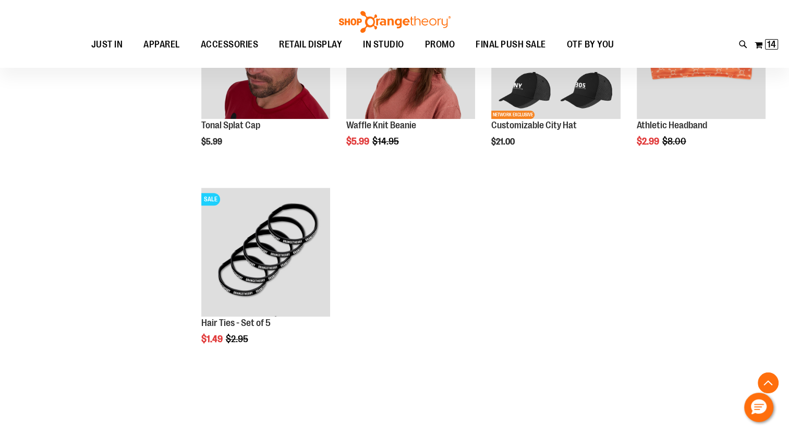
scroll to position [169, 0]
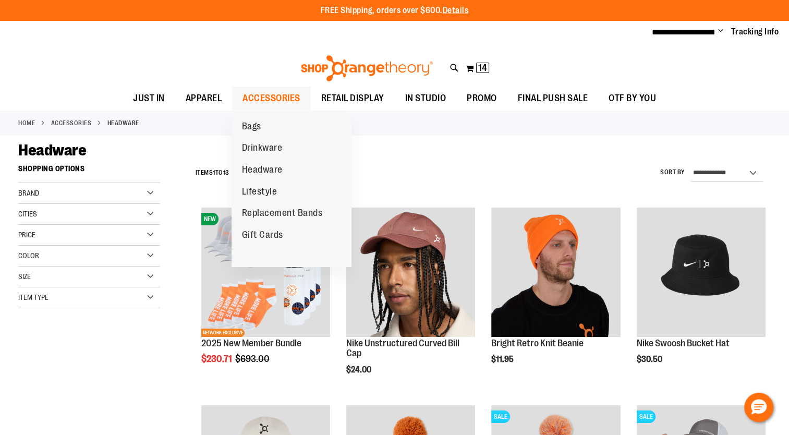
type input "**********"
click at [262, 97] on span "ACCESSORIES" at bounding box center [271, 98] width 58 height 23
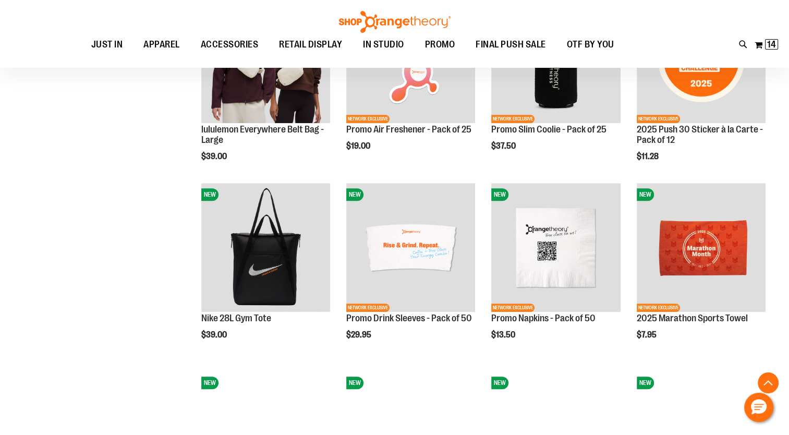
scroll to position [784, 0]
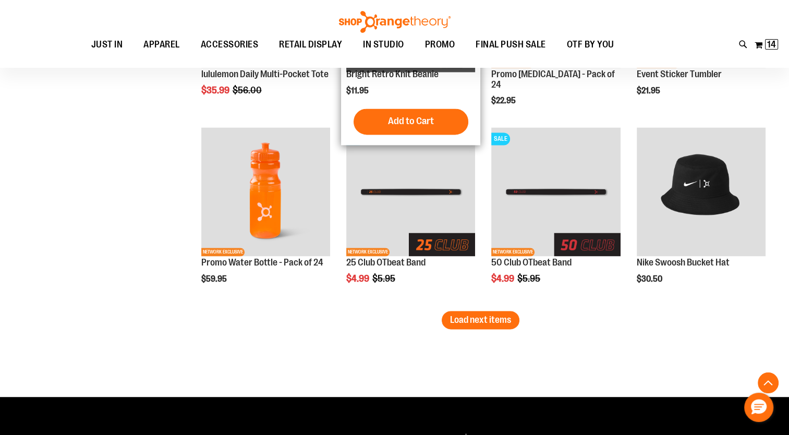
scroll to position [1594, 0]
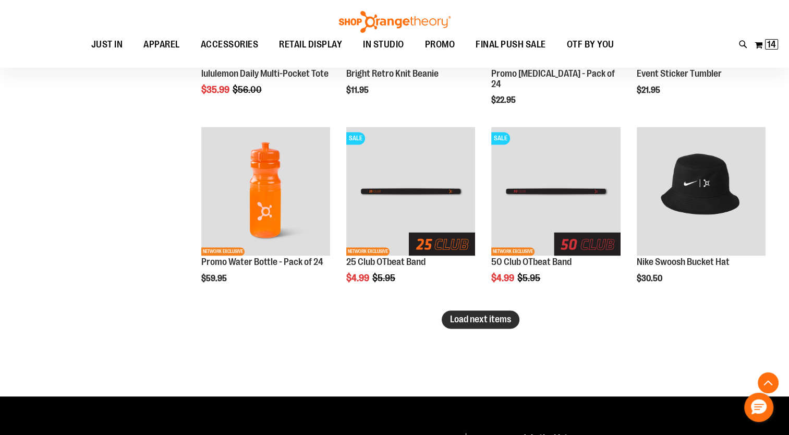
type input "**********"
click at [482, 320] on span "Load next items" at bounding box center [480, 319] width 61 height 10
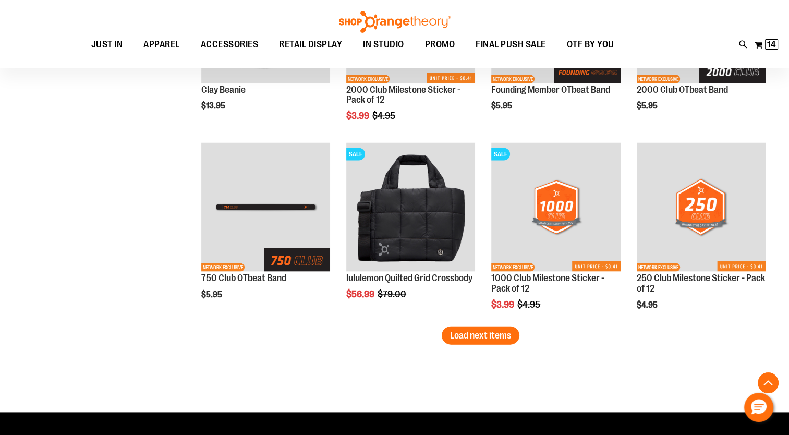
scroll to position [2145, 0]
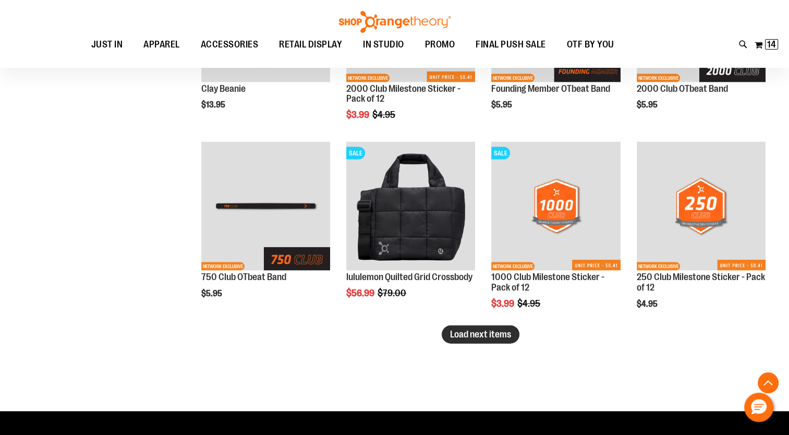
click at [475, 341] on button "Load next items" at bounding box center [481, 334] width 78 height 18
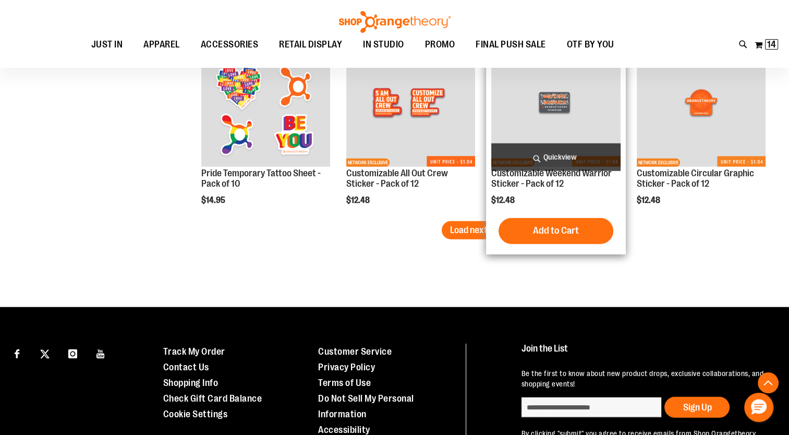
scroll to position [2815, 0]
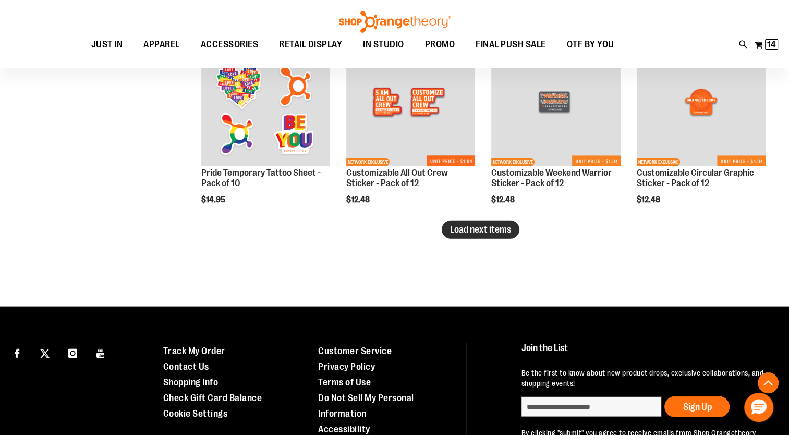
click at [473, 231] on span "Load next items" at bounding box center [480, 229] width 61 height 10
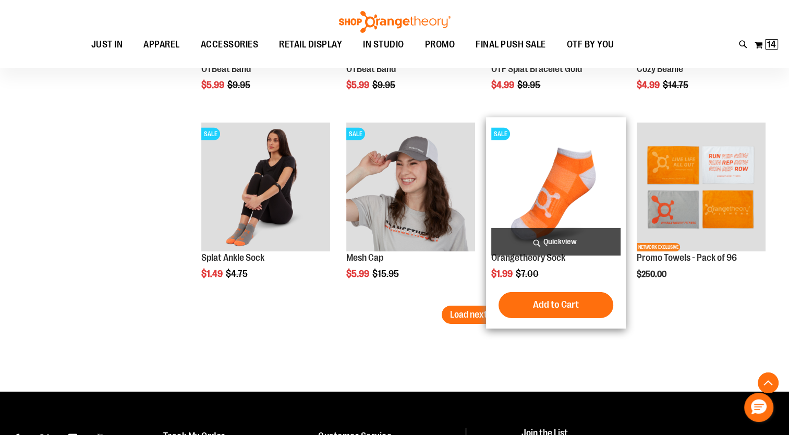
scroll to position [3296, 0]
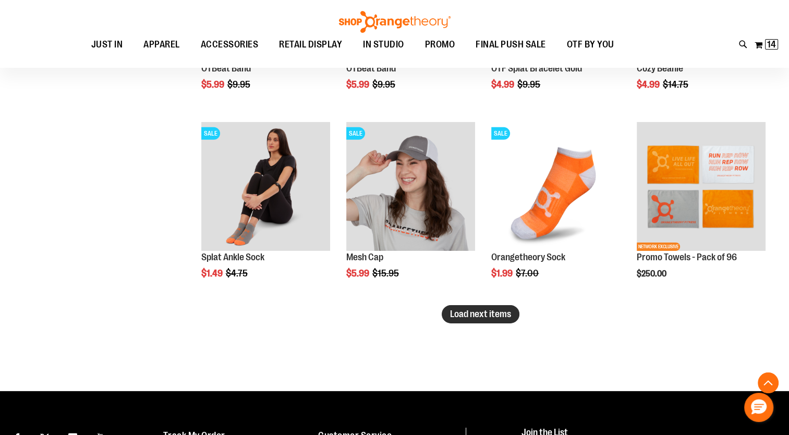
click at [461, 318] on span "Load next items" at bounding box center [480, 314] width 61 height 10
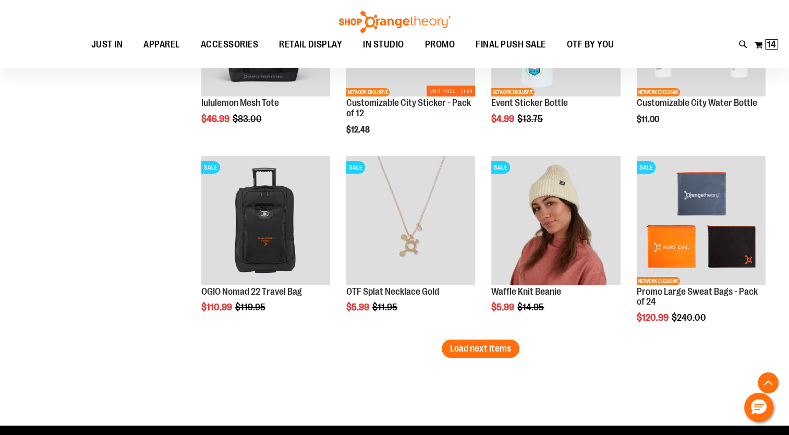
scroll to position [3833, 0]
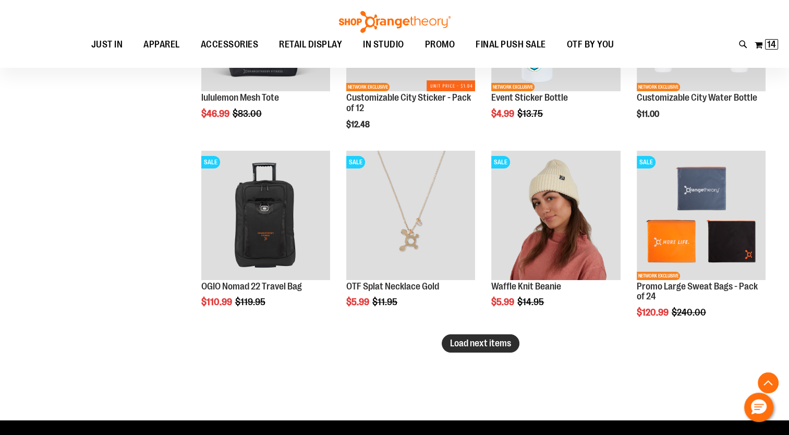
click at [478, 344] on span "Load next items" at bounding box center [480, 343] width 61 height 10
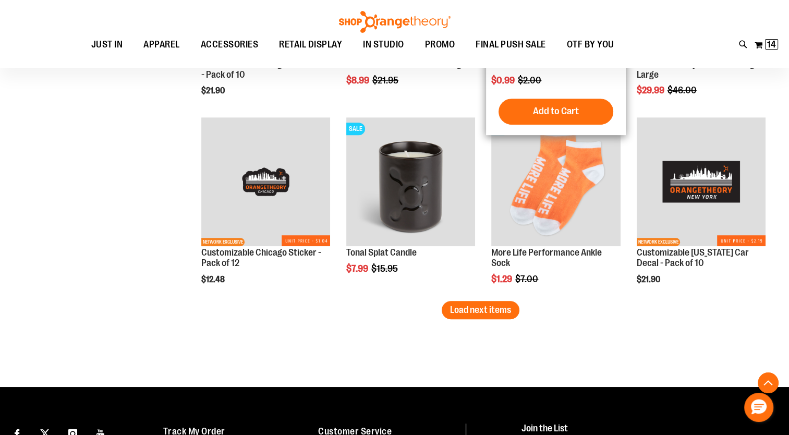
scroll to position [4436, 0]
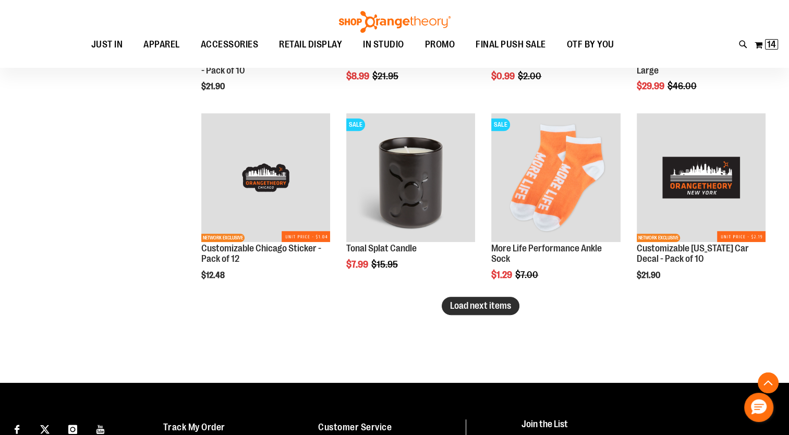
click at [485, 307] on span "Load next items" at bounding box center [480, 305] width 61 height 10
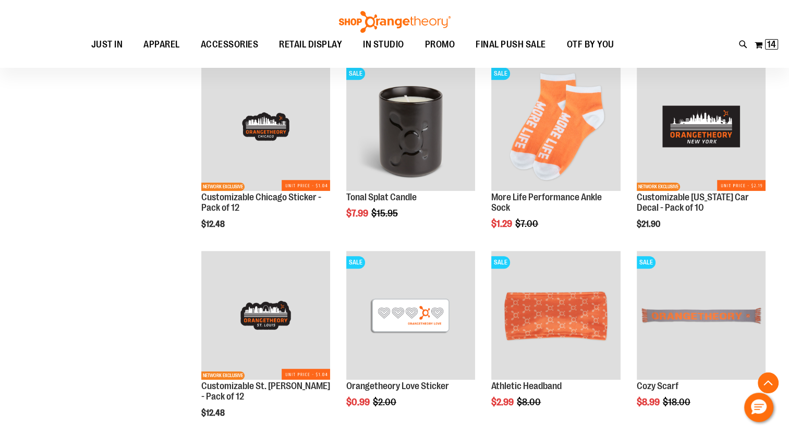
scroll to position [4477, 0]
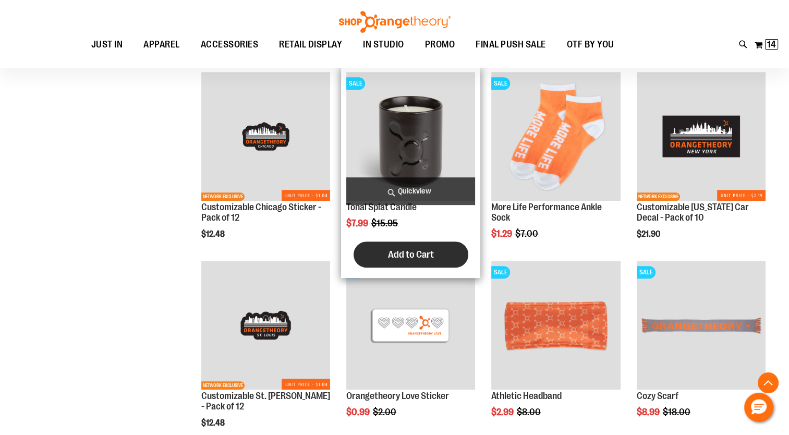
click at [417, 253] on span "Add to Cart" at bounding box center [411, 254] width 46 height 11
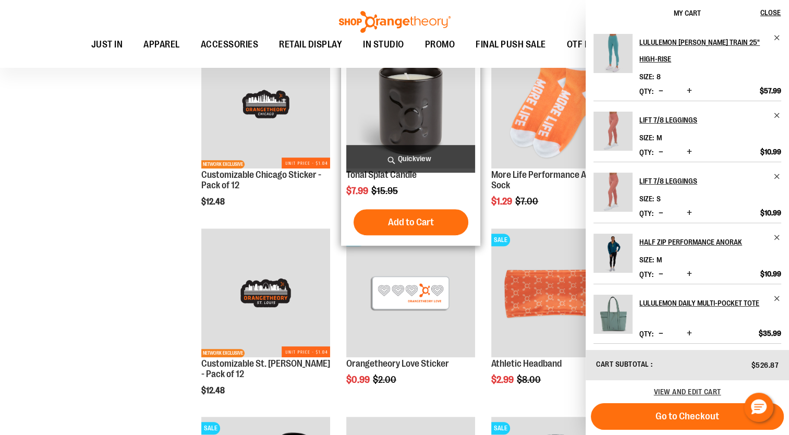
scroll to position [4414, 0]
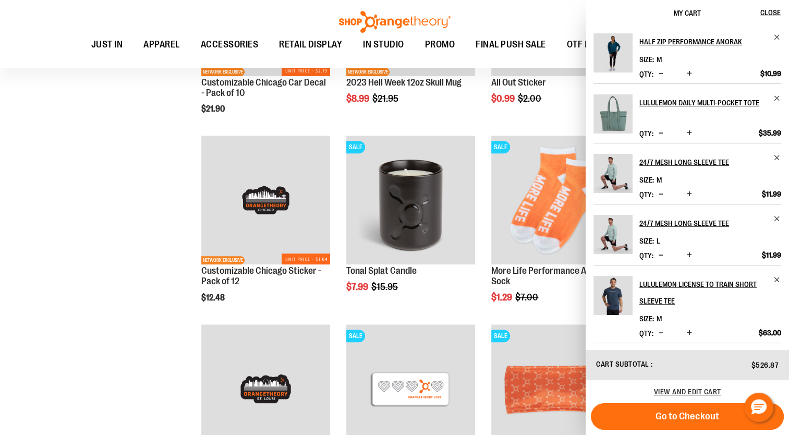
scroll to position [356, 0]
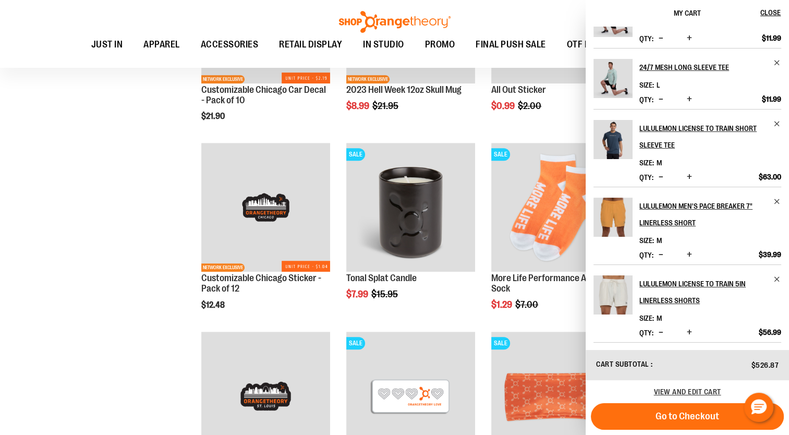
scroll to position [356, 0]
click at [693, 388] on span "View and edit cart" at bounding box center [687, 391] width 67 height 8
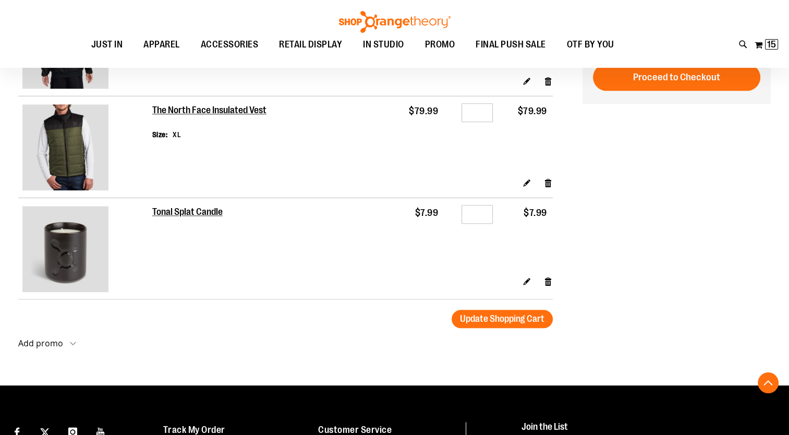
scroll to position [1122, 0]
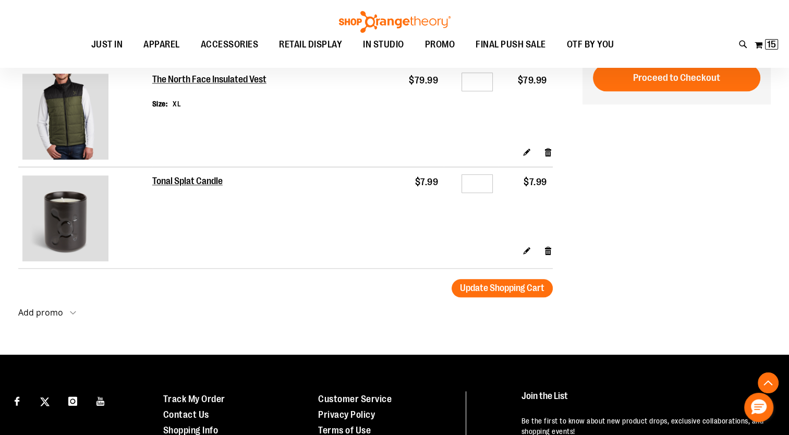
type input "**********"
click at [481, 185] on input "*" at bounding box center [476, 183] width 31 height 19
type input "*"
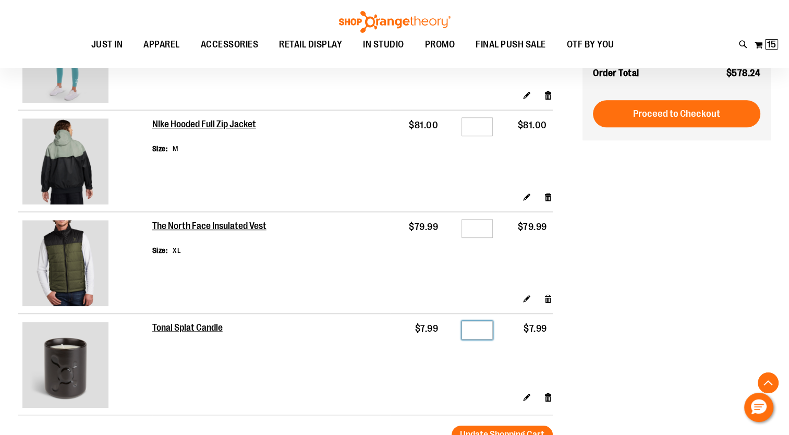
scroll to position [1247, 0]
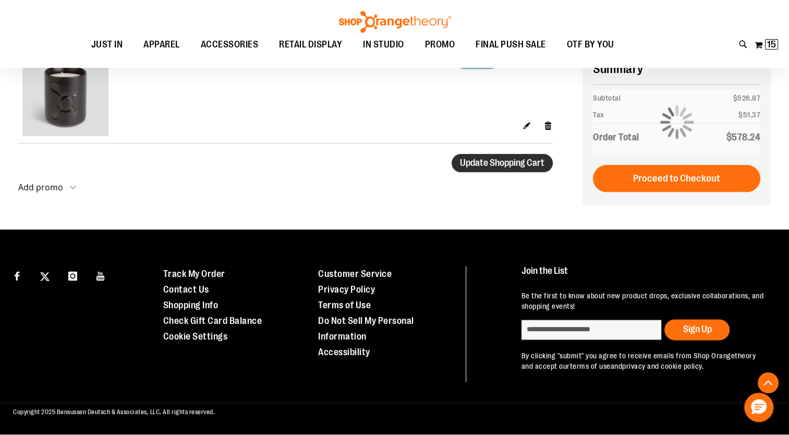
type input "*"
click at [487, 160] on span "Update Shopping Cart" at bounding box center [502, 162] width 84 height 10
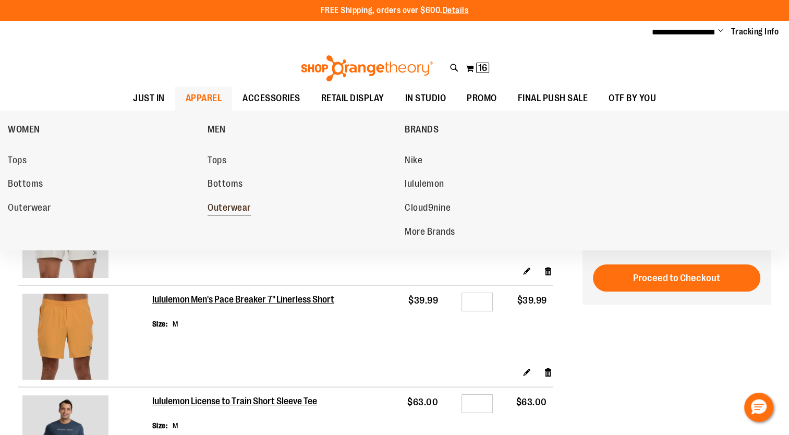
type input "**********"
click at [232, 208] on span "Outerwear" at bounding box center [229, 208] width 43 height 13
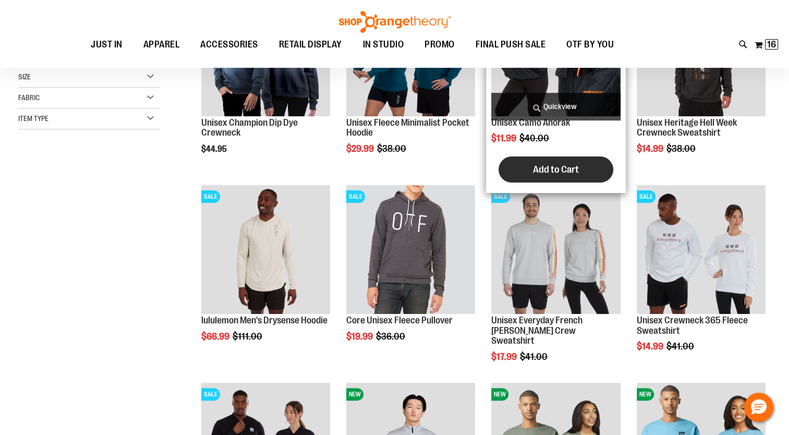
scroll to position [112, 0]
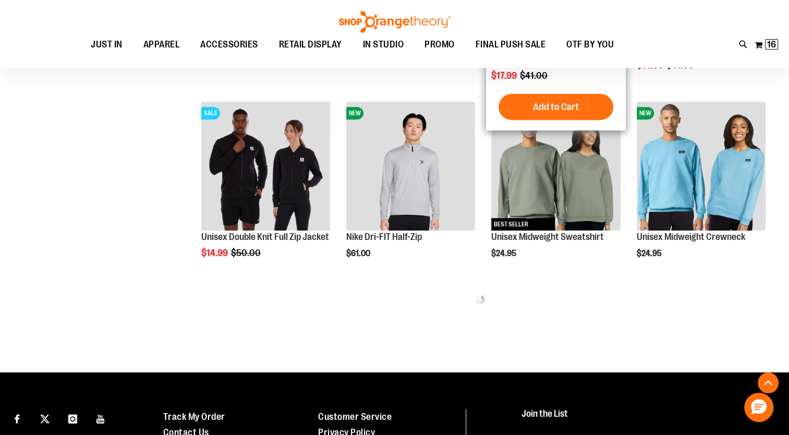
scroll to position [394, 0]
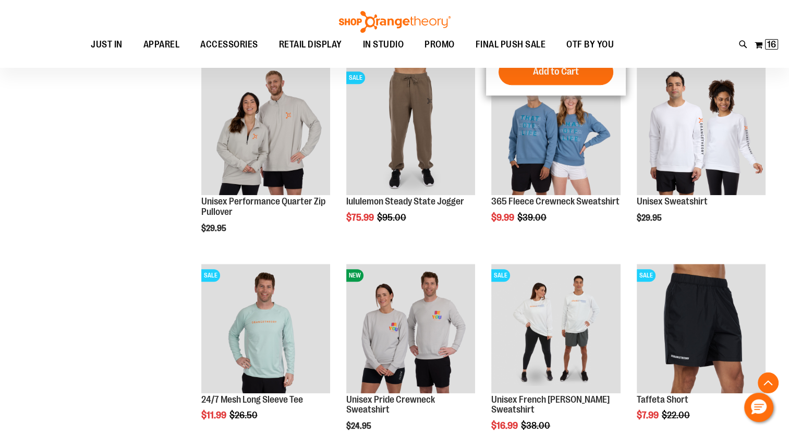
scroll to position [819, 0]
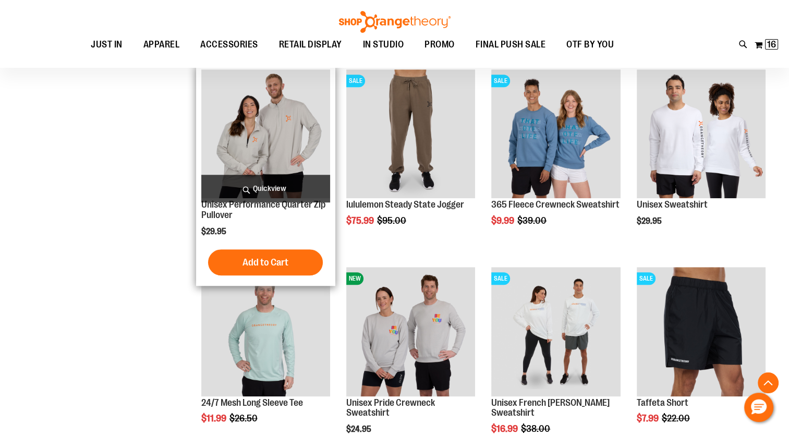
type input "**********"
click at [255, 143] on img "product" at bounding box center [265, 133] width 129 height 129
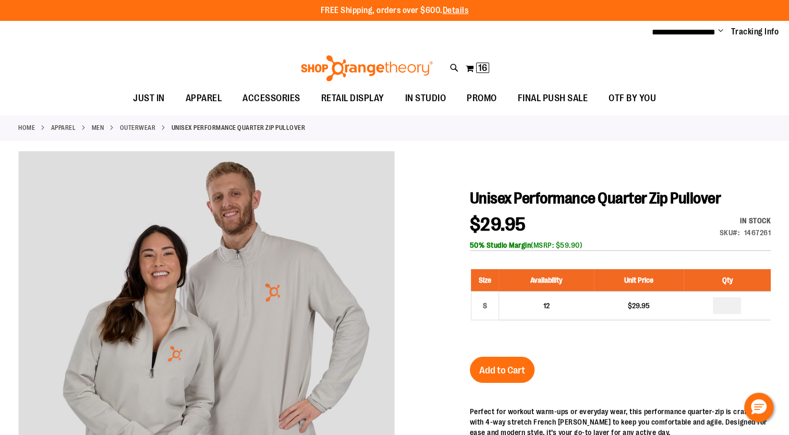
type input "**********"
click at [141, 126] on link "Outerwear" at bounding box center [138, 127] width 36 height 9
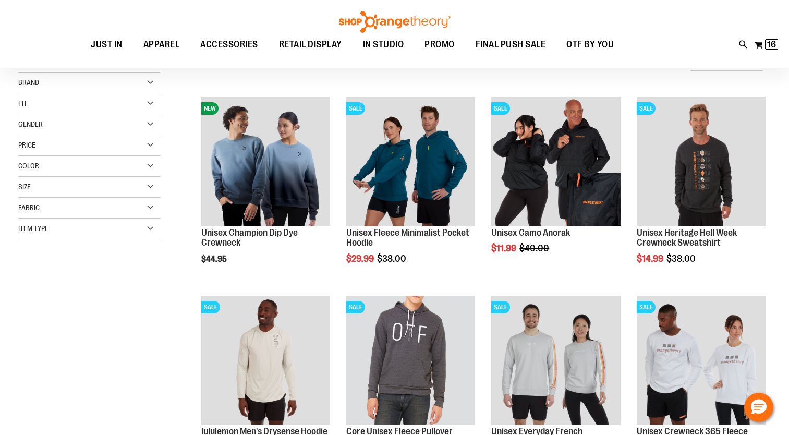
scroll to position [26, 0]
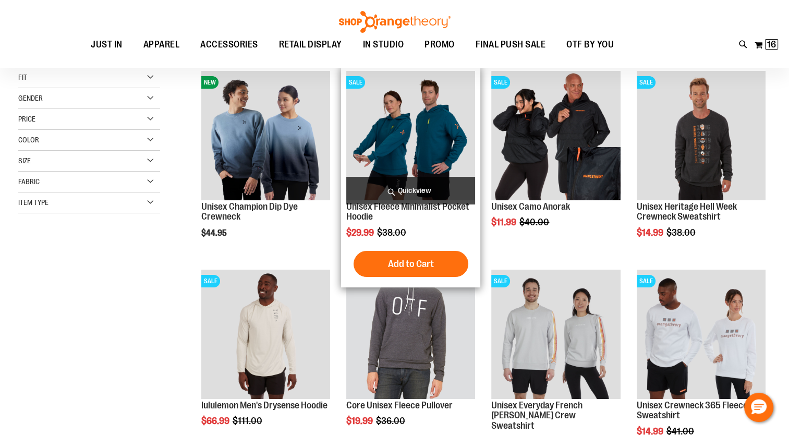
type input "**********"
click at [416, 130] on img "product" at bounding box center [410, 135] width 129 height 129
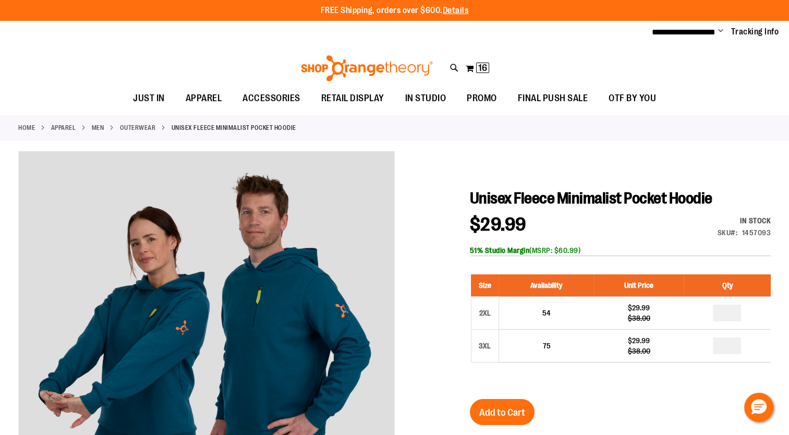
type input "**********"
click at [146, 125] on link "Outerwear" at bounding box center [138, 127] width 36 height 9
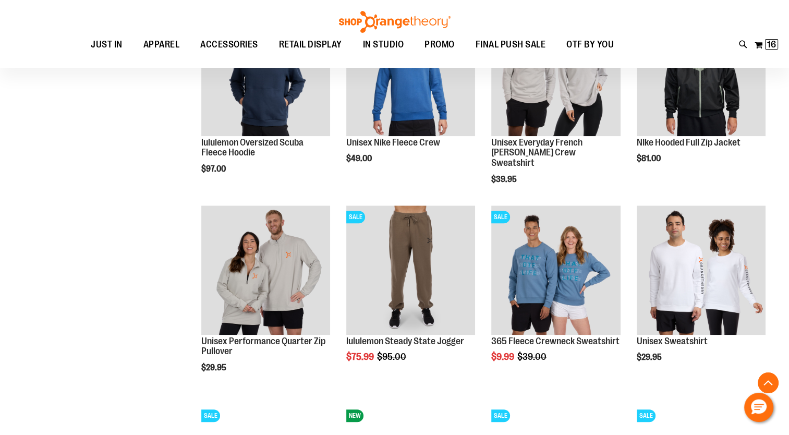
scroll to position [978, 0]
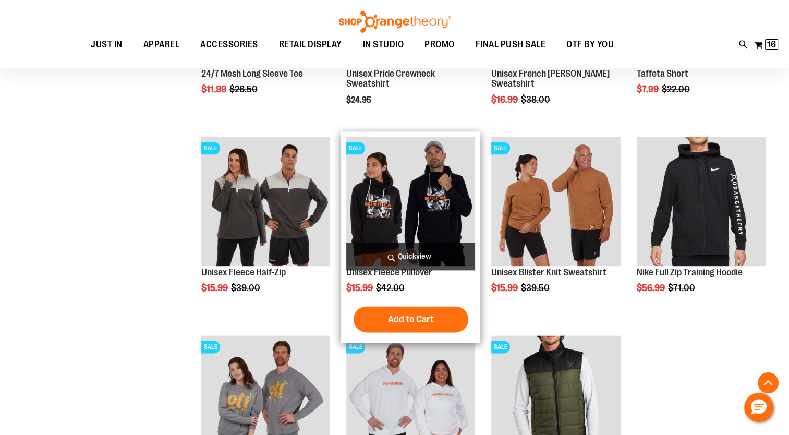
scroll to position [1267, 0]
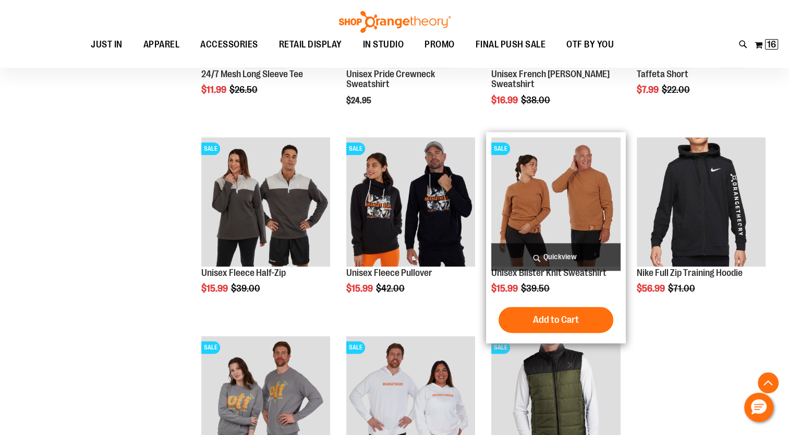
type input "**********"
click at [541, 176] on img "product" at bounding box center [555, 201] width 129 height 129
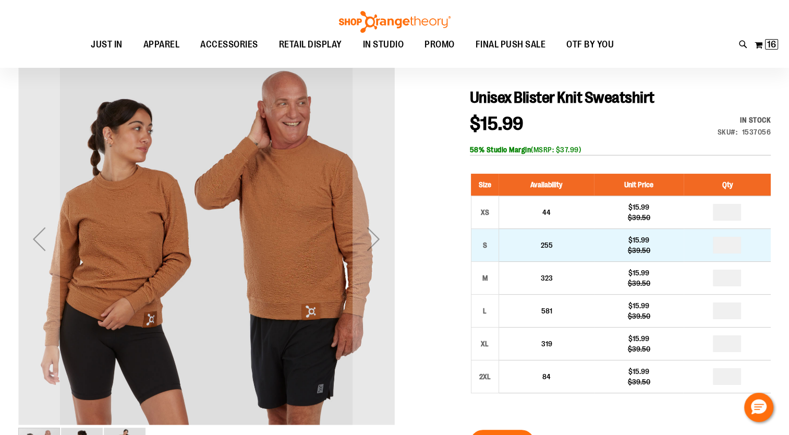
scroll to position [109, 0]
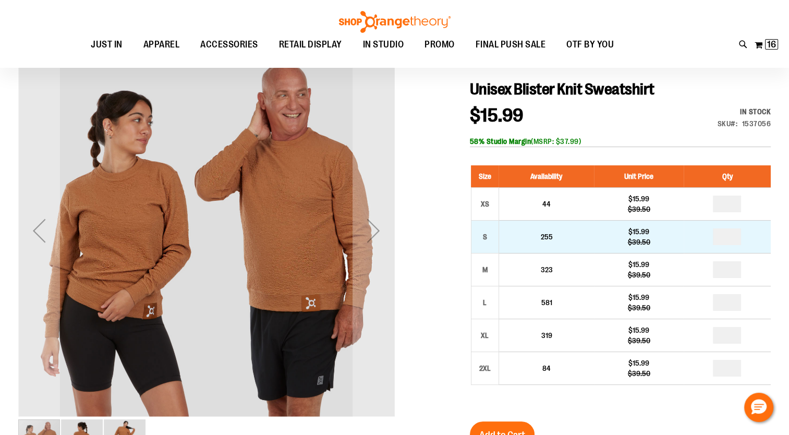
type input "**********"
drag, startPoint x: 762, startPoint y: 245, endPoint x: 758, endPoint y: 249, distance: 5.5
click at [758, 249] on td "*" at bounding box center [727, 237] width 87 height 33
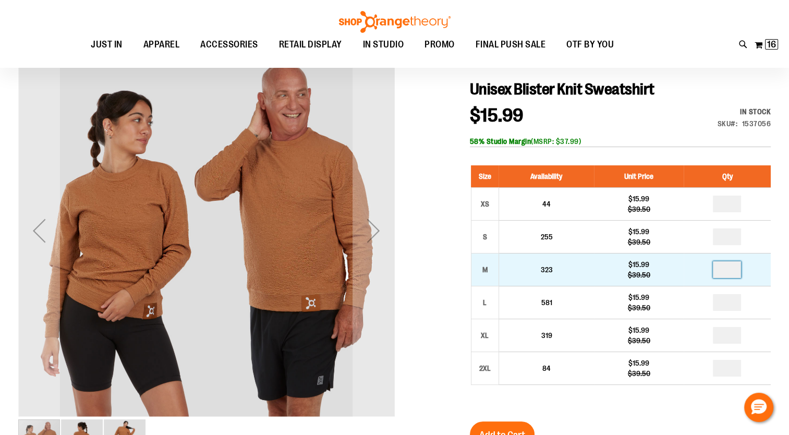
click at [733, 272] on input "number" at bounding box center [727, 269] width 28 height 17
type input "*"
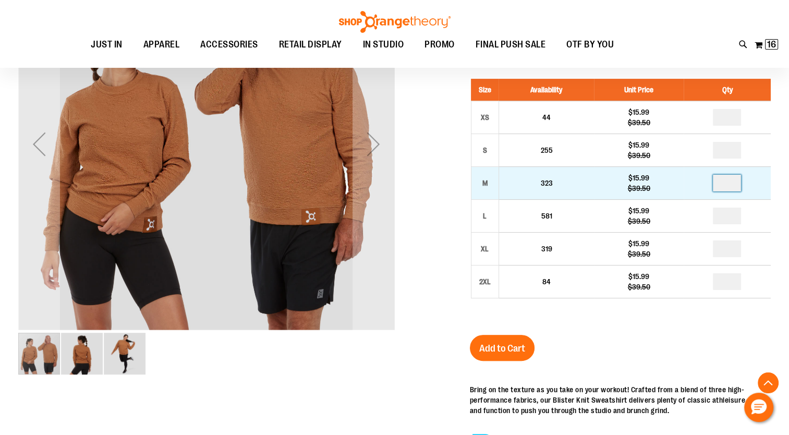
scroll to position [199, 0]
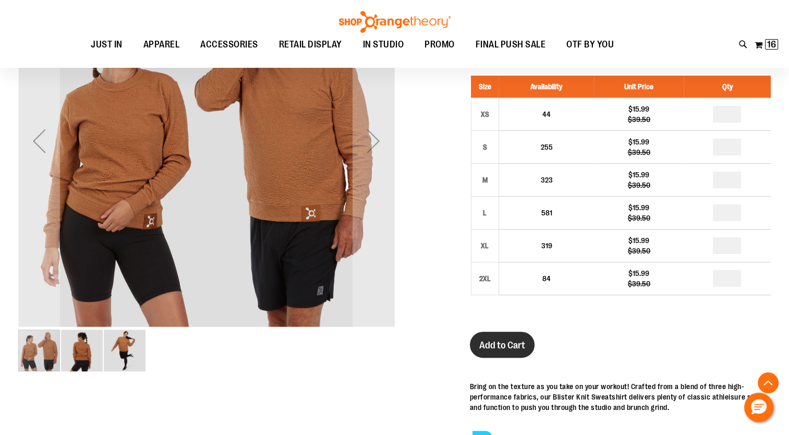
click at [493, 344] on span "Add to Cart" at bounding box center [502, 344] width 46 height 11
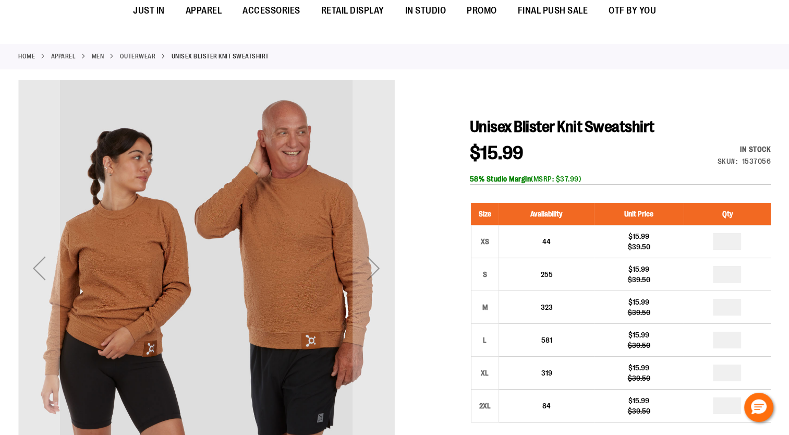
scroll to position [0, 0]
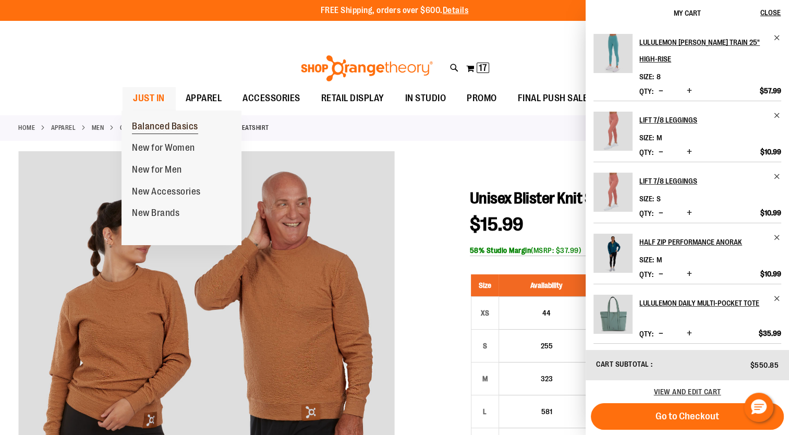
click at [175, 123] on span "Balanced Basics" at bounding box center [165, 127] width 66 height 13
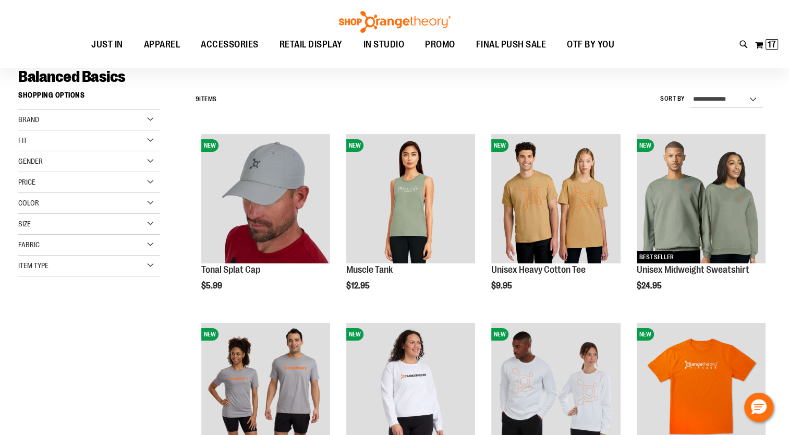
scroll to position [76, 0]
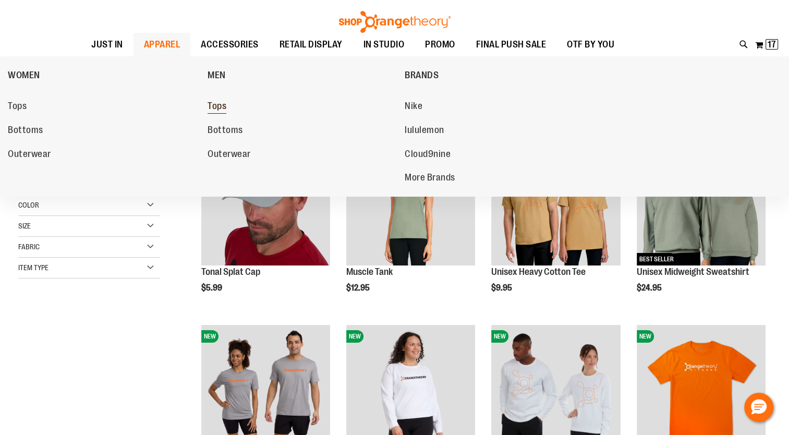
type input "**********"
click at [217, 106] on span "Tops" at bounding box center [217, 107] width 19 height 13
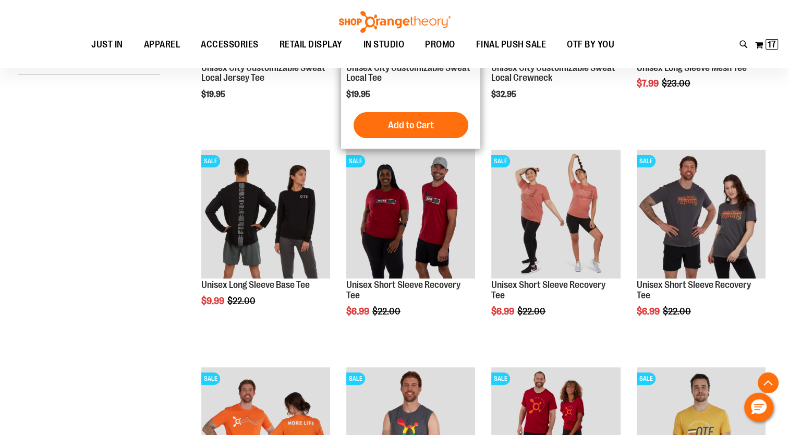
scroll to position [167, 0]
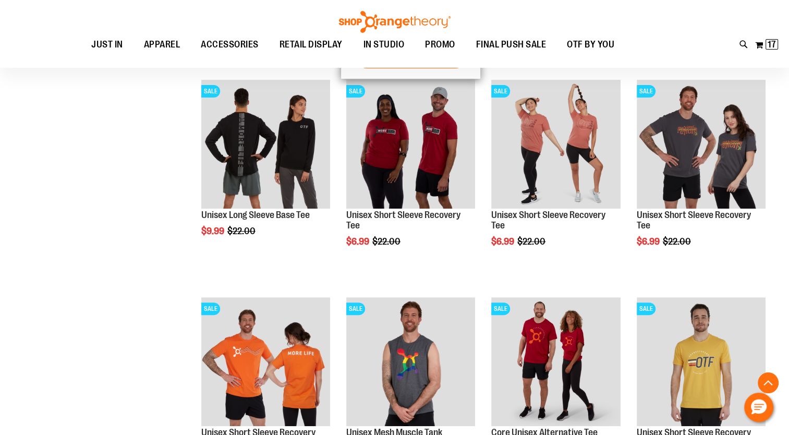
scroll to position [235, 0]
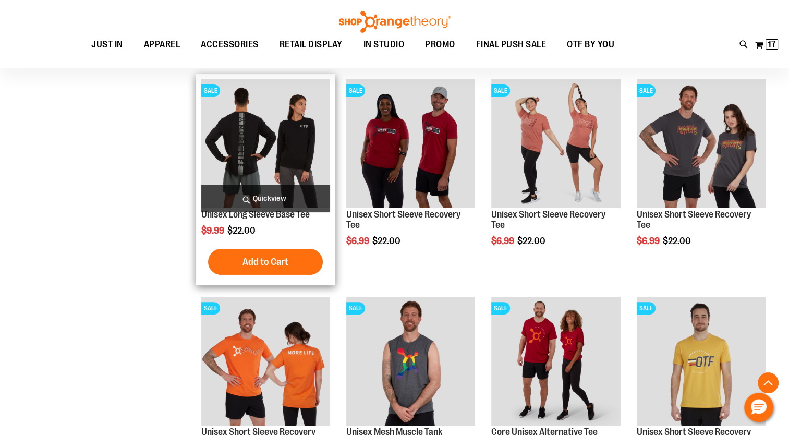
type input "**********"
click at [249, 121] on img "product" at bounding box center [265, 143] width 129 height 129
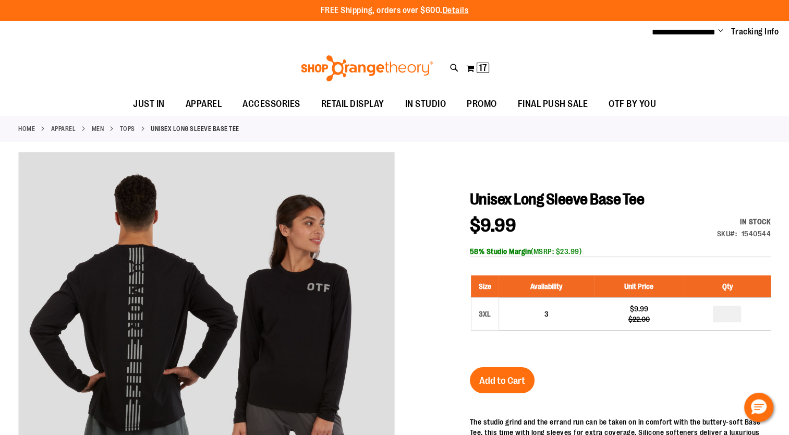
type input "**********"
click at [126, 127] on link "Tops" at bounding box center [127, 128] width 15 height 9
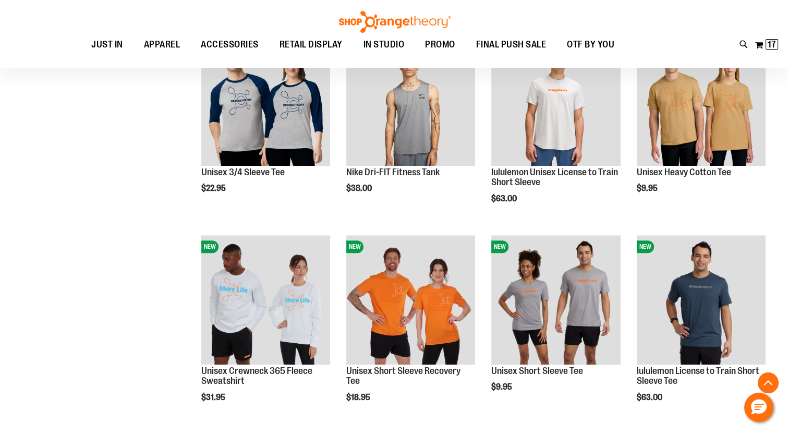
scroll to position [775, 0]
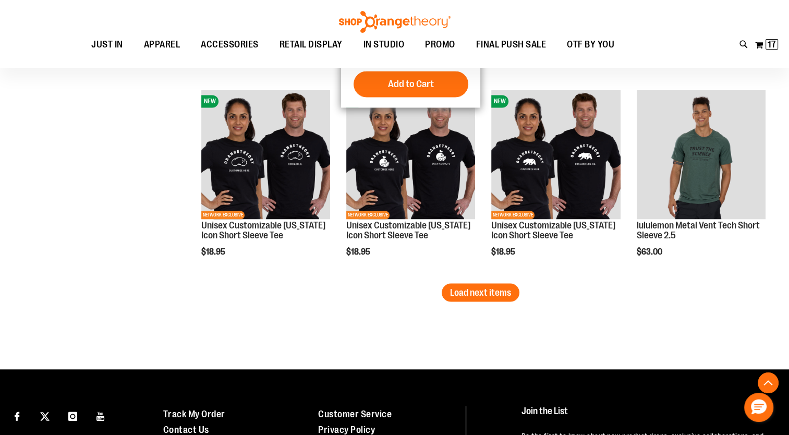
scroll to position [1712, 0]
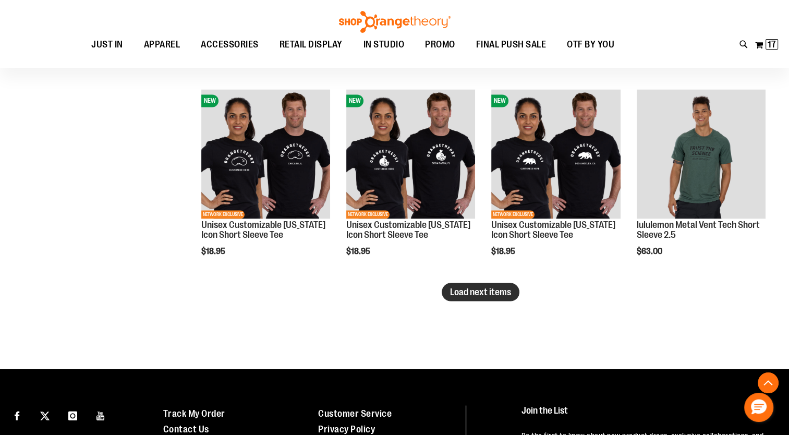
type input "**********"
click at [468, 295] on span "Load next items" at bounding box center [480, 291] width 61 height 10
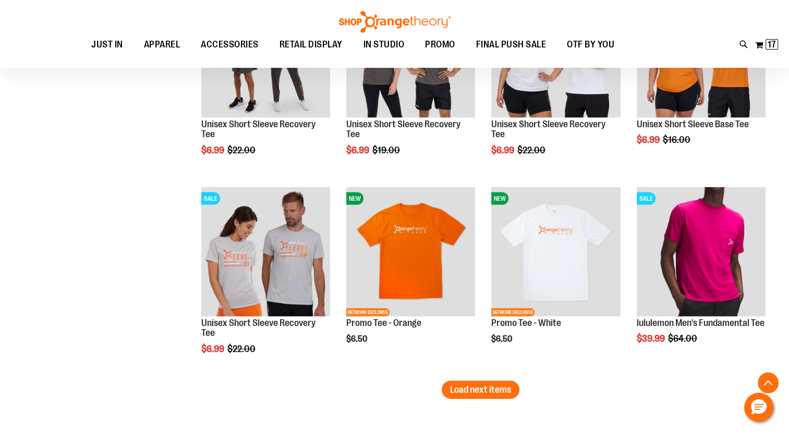
scroll to position [2370, 0]
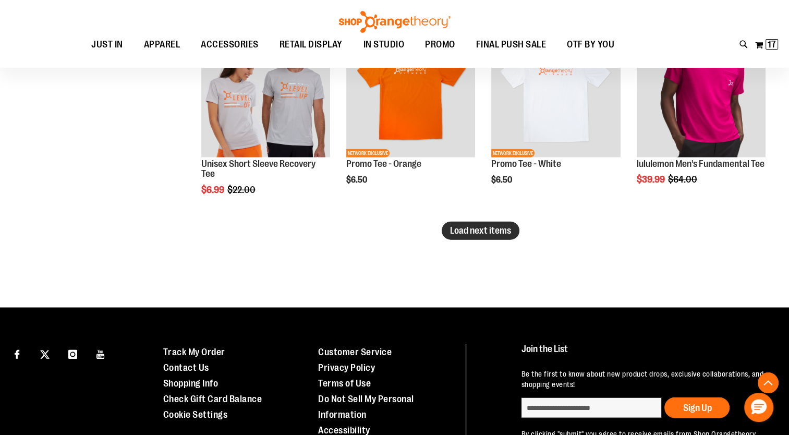
click at [486, 235] on span "Load next items" at bounding box center [480, 230] width 61 height 10
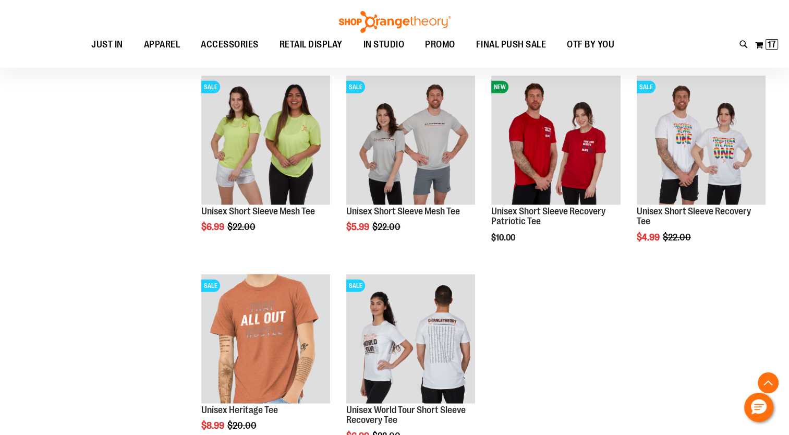
scroll to position [2520, 0]
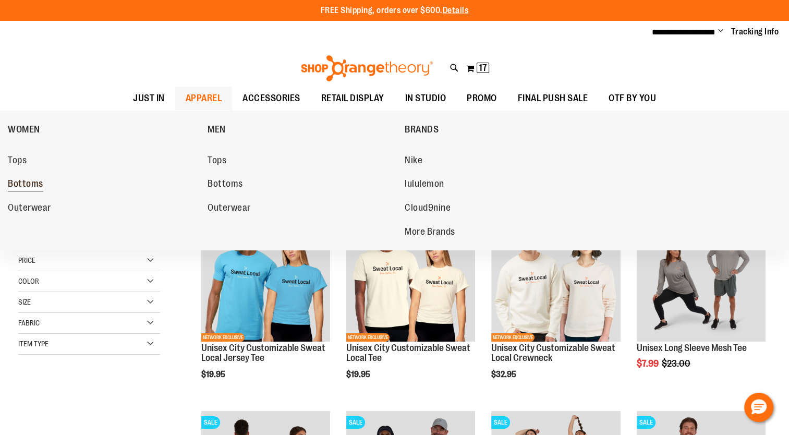
click at [27, 184] on span "Bottoms" at bounding box center [25, 184] width 35 height 13
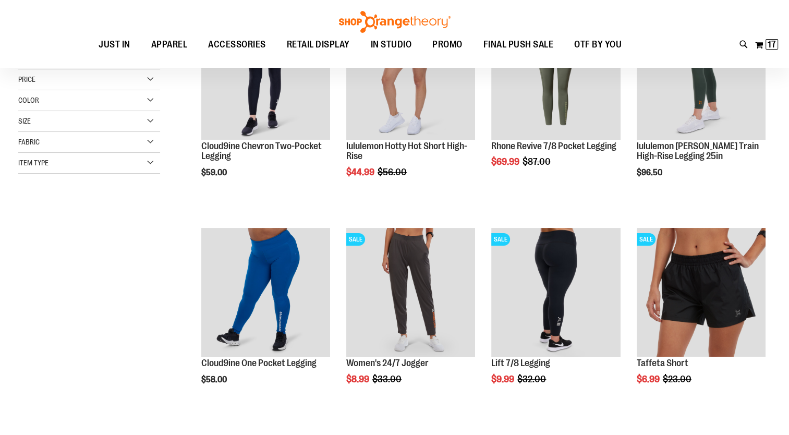
scroll to position [87, 0]
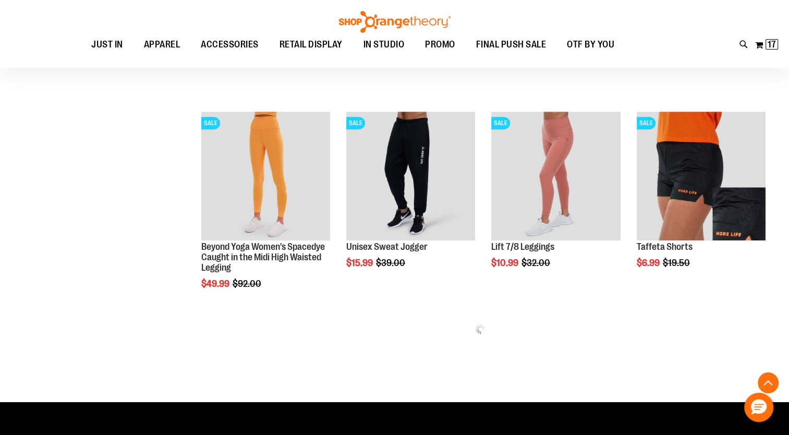
scroll to position [418, 0]
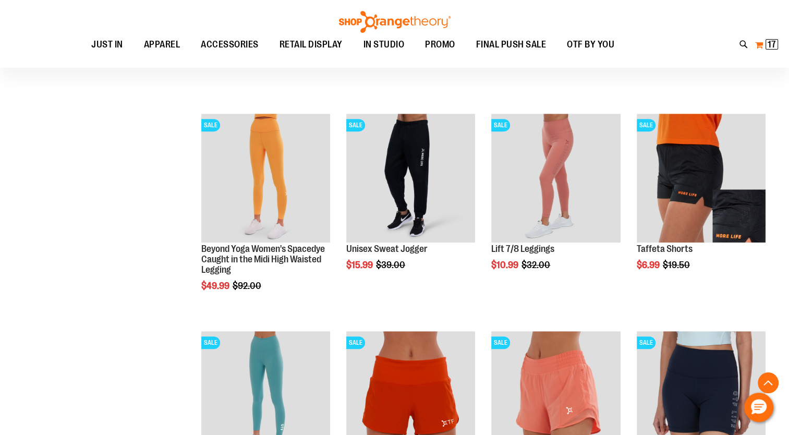
type input "**********"
click at [770, 47] on span "17" at bounding box center [772, 44] width 8 height 10
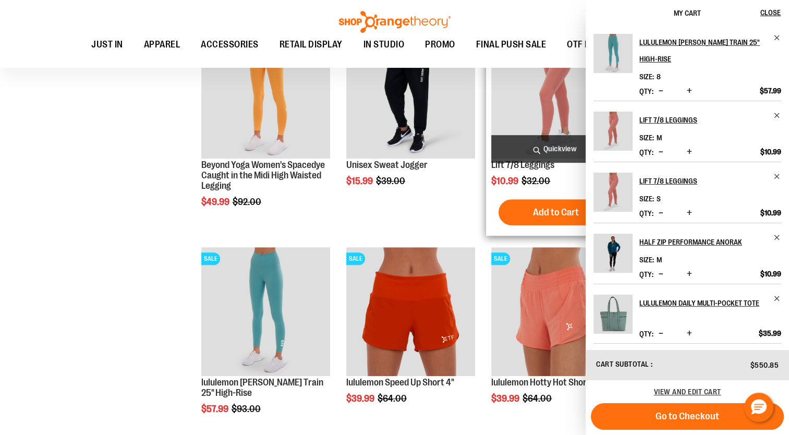
scroll to position [502, 0]
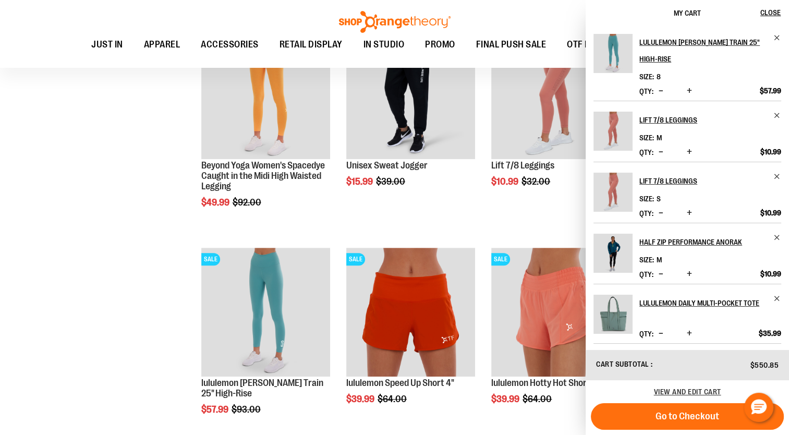
click at [659, 90] on span "Decrease product quantity" at bounding box center [661, 91] width 5 height 10
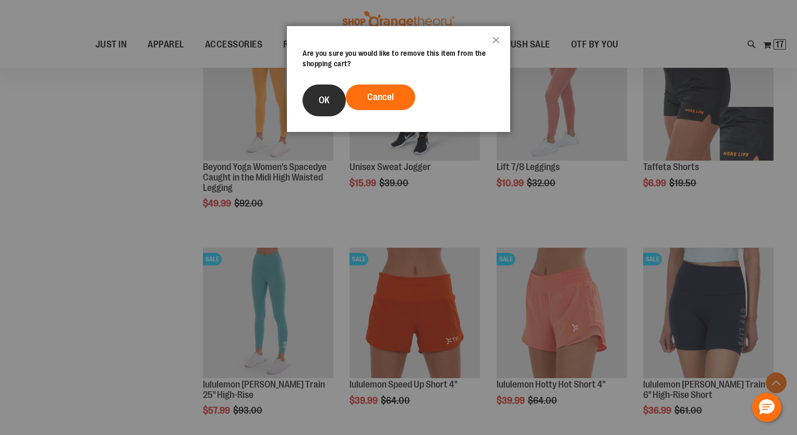
click at [329, 103] on span "OK" at bounding box center [324, 100] width 11 height 10
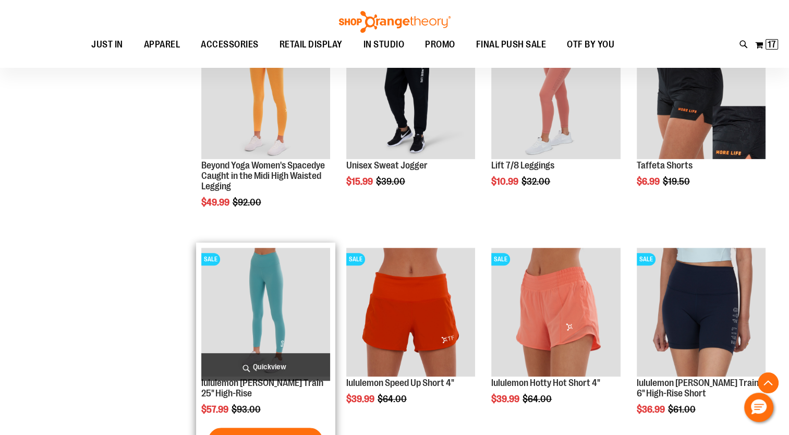
click at [273, 296] on img "product" at bounding box center [265, 312] width 129 height 129
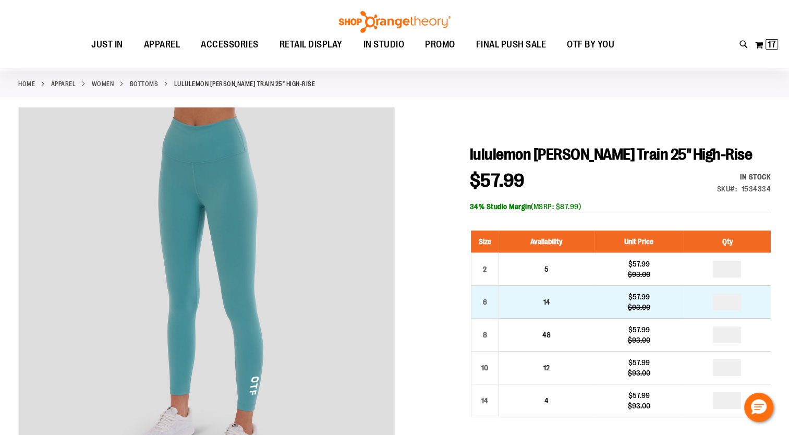
scroll to position [45, 0]
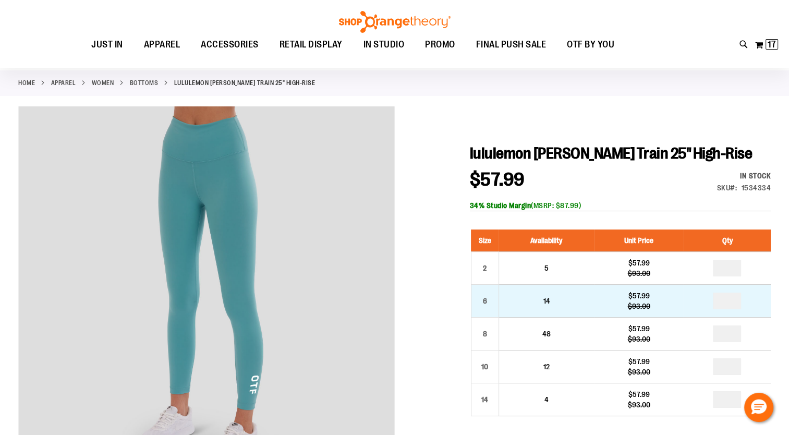
type input "**********"
click at [730, 302] on input "number" at bounding box center [727, 301] width 28 height 17
type input "*"
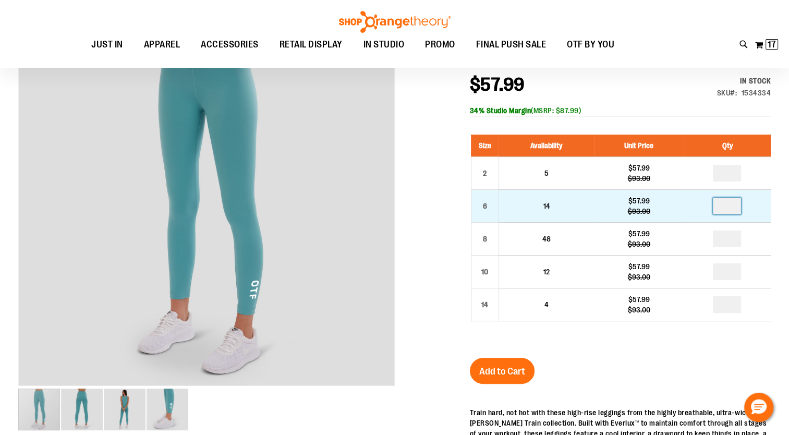
scroll to position [142, 0]
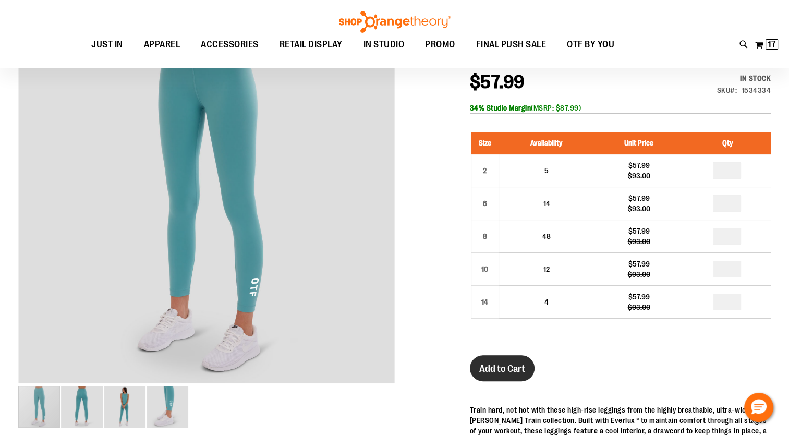
click at [508, 370] on span "Add to Cart" at bounding box center [502, 368] width 46 height 11
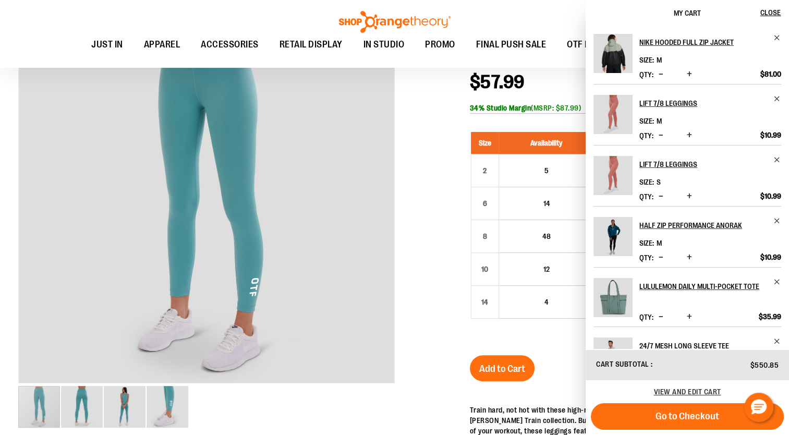
click at [617, 173] on img "Product" at bounding box center [612, 175] width 39 height 39
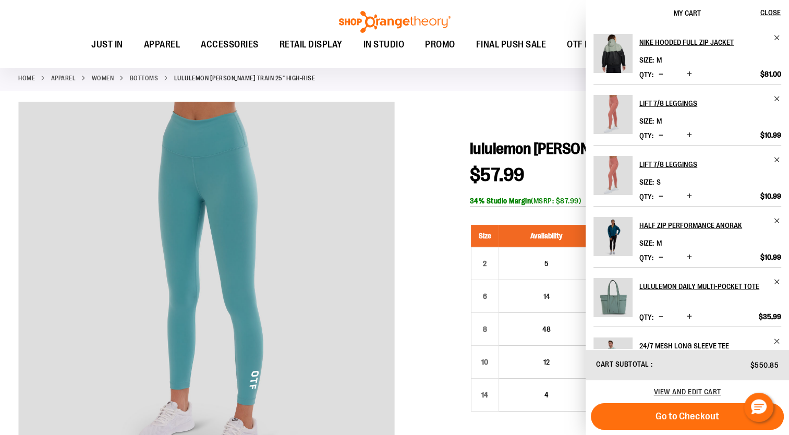
scroll to position [49, 0]
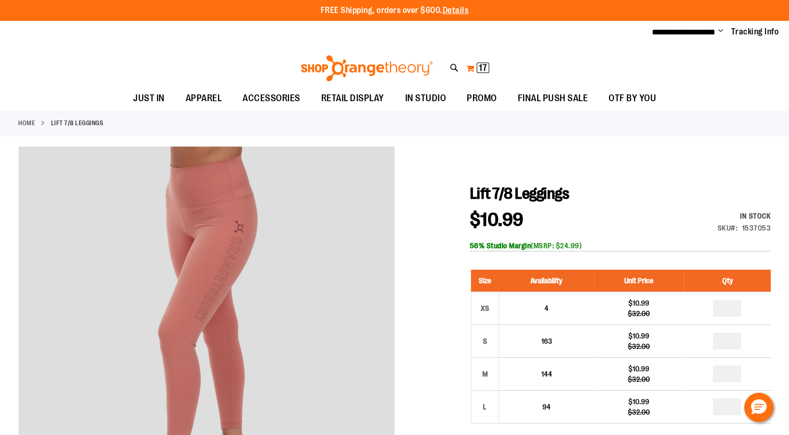
type input "**********"
click at [474, 69] on button "My Cart 17 17 items" at bounding box center [478, 68] width 24 height 17
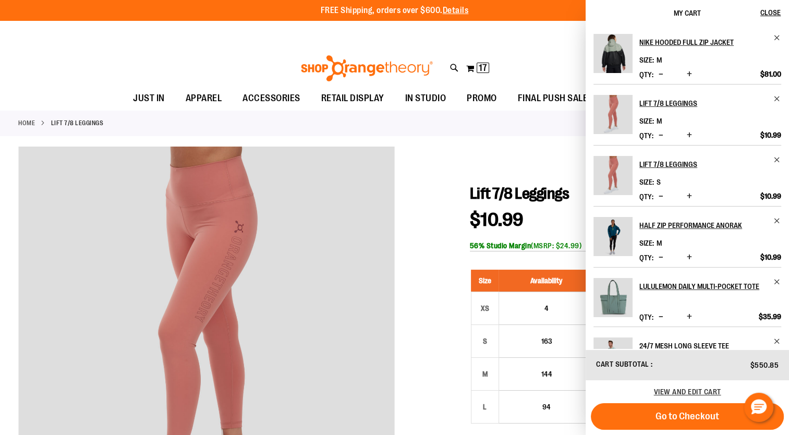
click at [662, 193] on span "Decrease product quantity" at bounding box center [661, 196] width 5 height 10
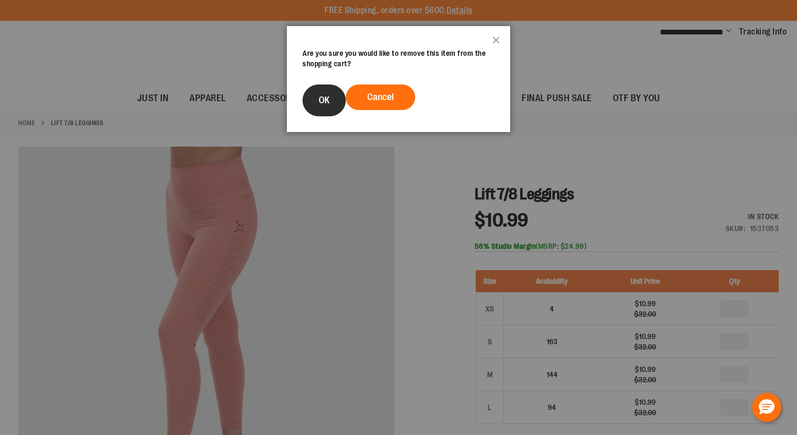
click at [322, 99] on span "OK" at bounding box center [324, 100] width 11 height 10
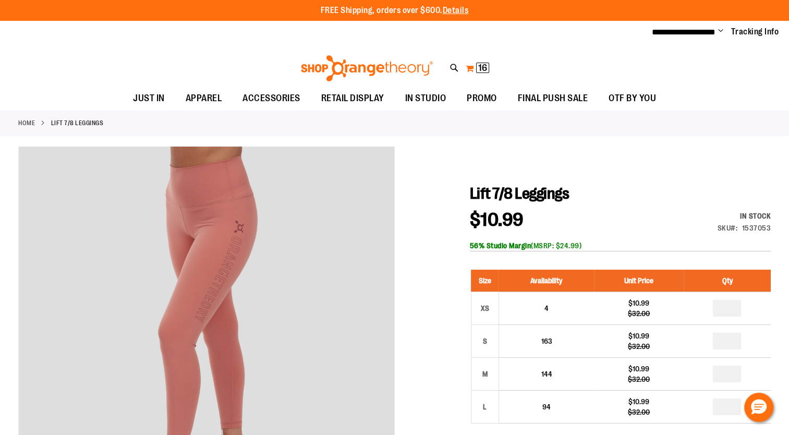
click at [479, 68] on span "16" at bounding box center [482, 68] width 9 height 10
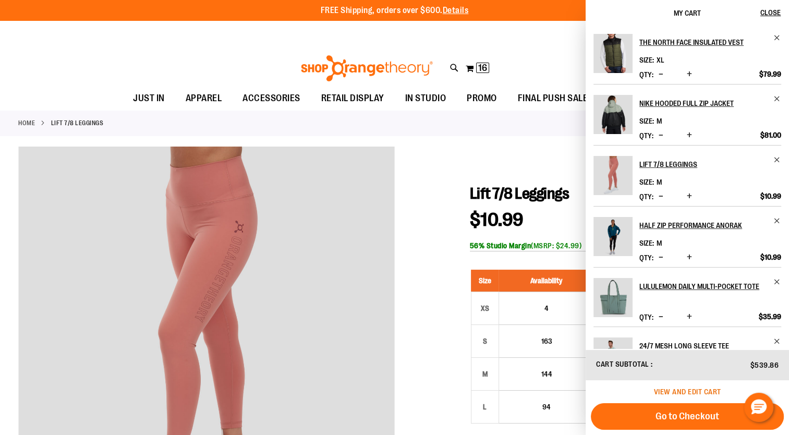
click at [683, 392] on span "View and edit cart" at bounding box center [687, 391] width 67 height 8
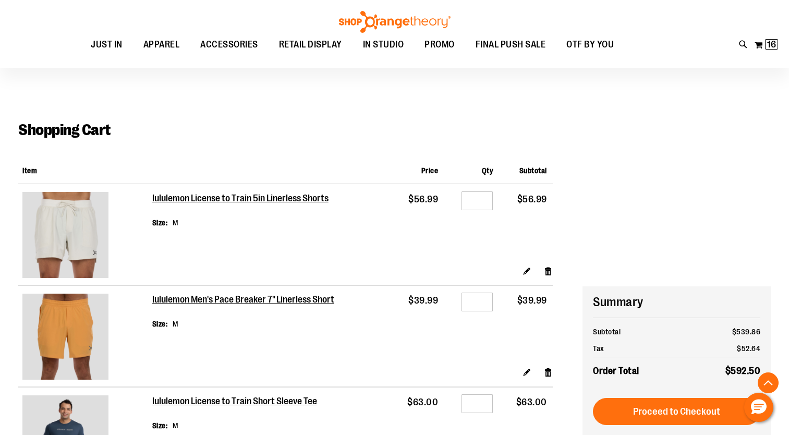
scroll to position [254, 0]
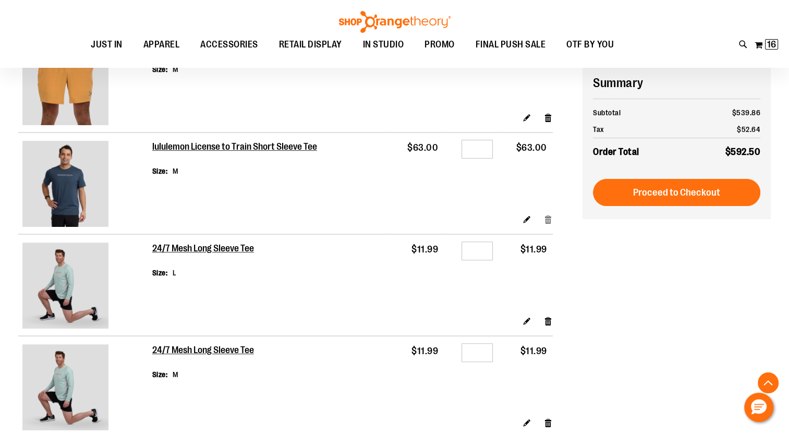
type input "**********"
click at [546, 221] on link "Remove item" at bounding box center [548, 219] width 9 height 11
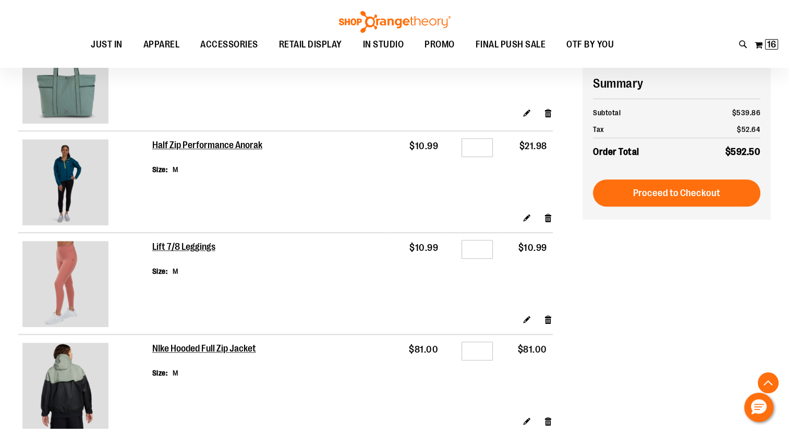
scroll to position [666, 0]
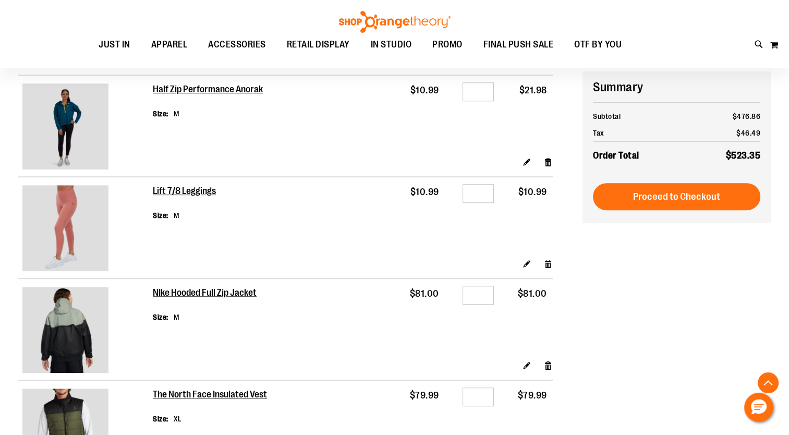
scroll to position [506, 0]
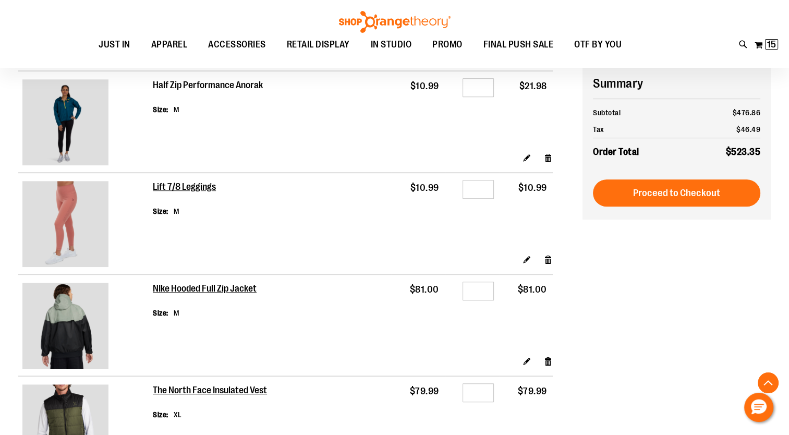
type input "**********"
click at [201, 84] on h2 "Half Zip Performance Anorak" at bounding box center [208, 85] width 111 height 11
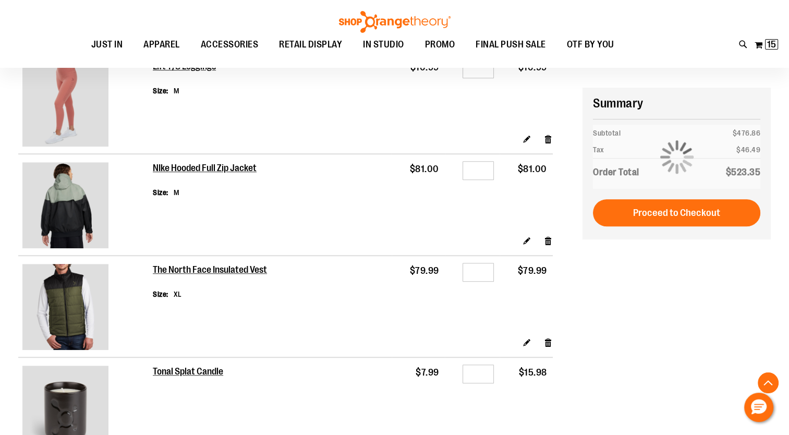
scroll to position [647, 0]
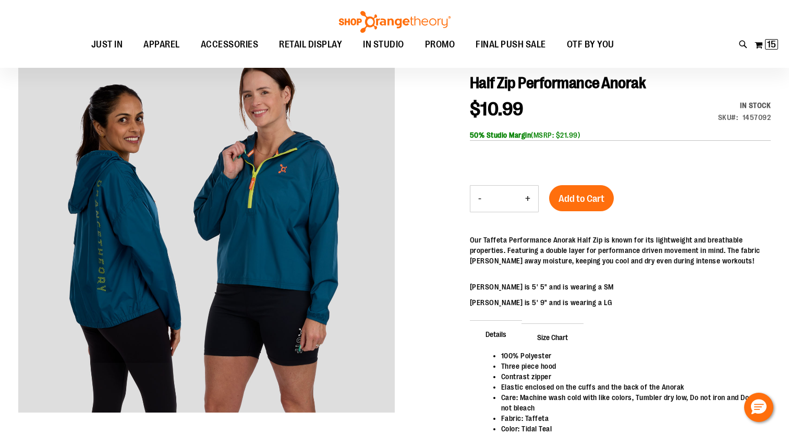
scroll to position [64, 0]
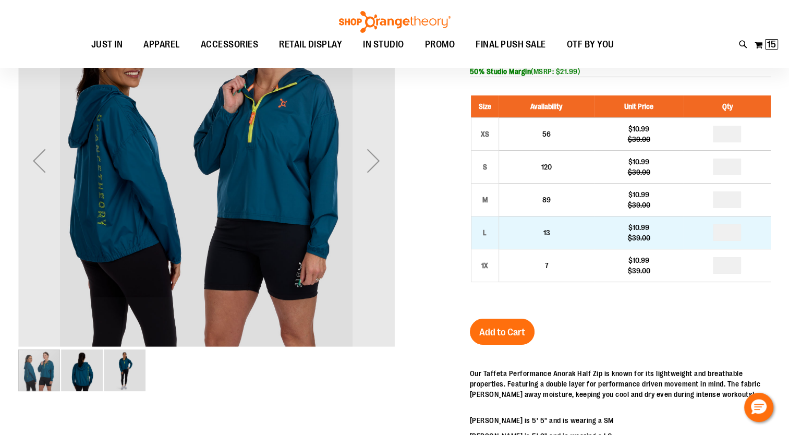
type input "**********"
click at [733, 235] on input "number" at bounding box center [727, 232] width 28 height 17
type input "*"
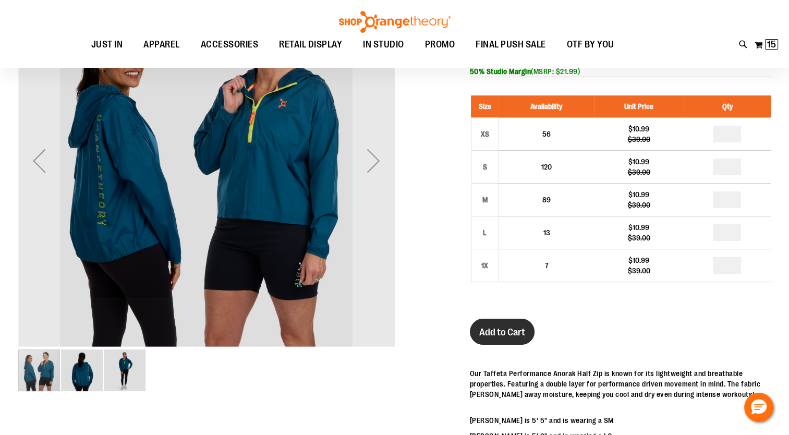
click at [499, 326] on span "Add to Cart" at bounding box center [502, 331] width 46 height 11
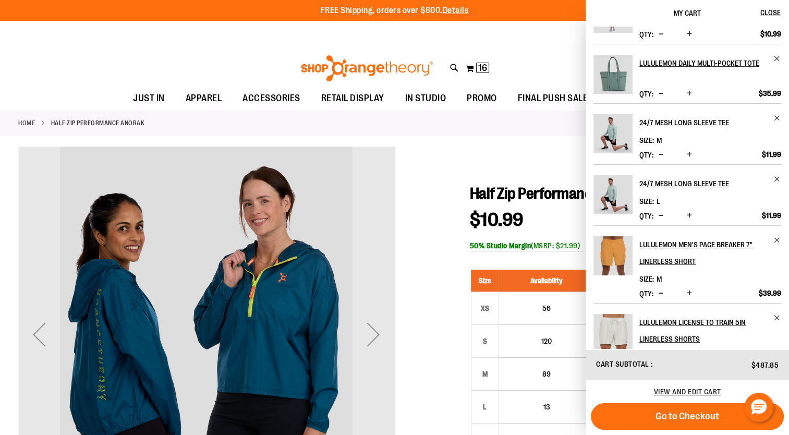
scroll to position [321, 0]
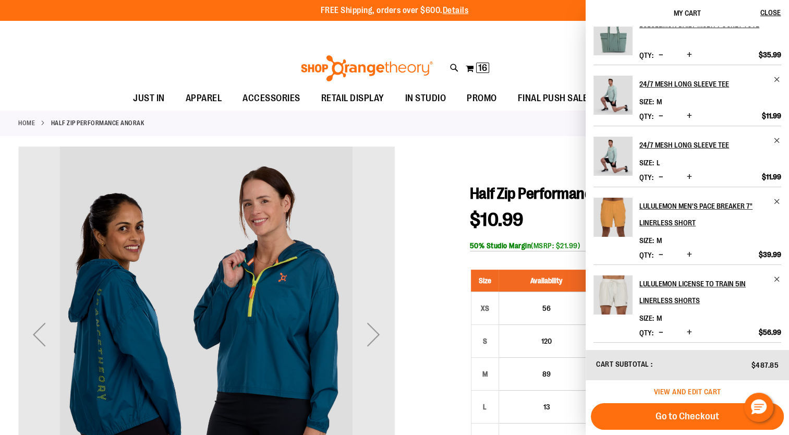
click at [675, 391] on span "View and edit cart" at bounding box center [687, 391] width 67 height 8
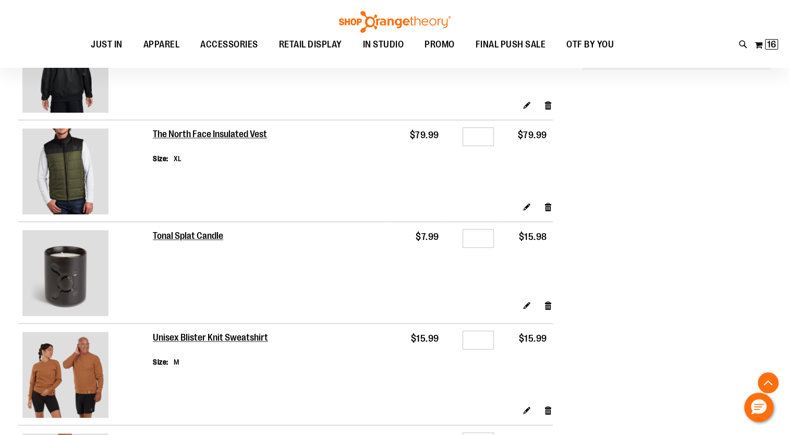
scroll to position [880, 0]
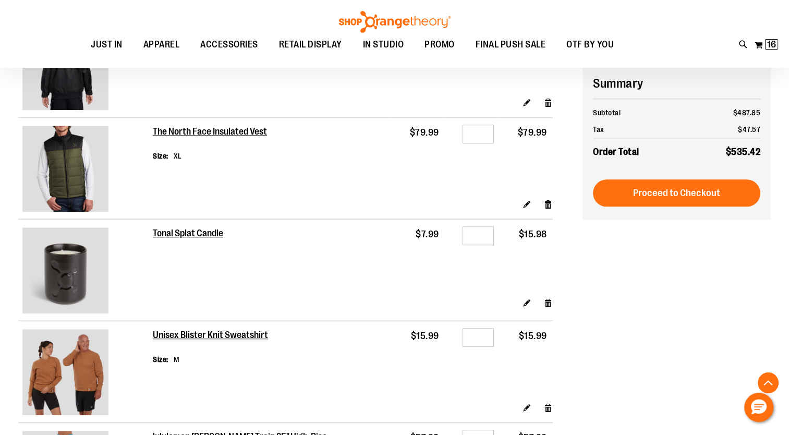
type input "**********"
click at [474, 239] on input "*" at bounding box center [478, 235] width 31 height 19
click at [484, 235] on input "*" at bounding box center [478, 235] width 31 height 19
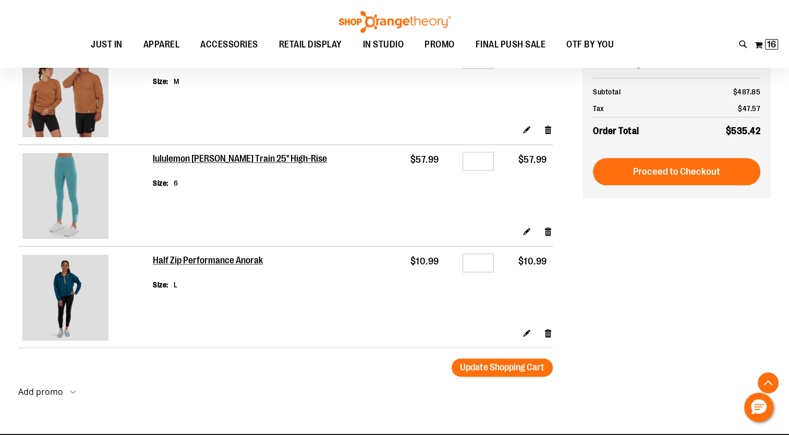
scroll to position [1162, 0]
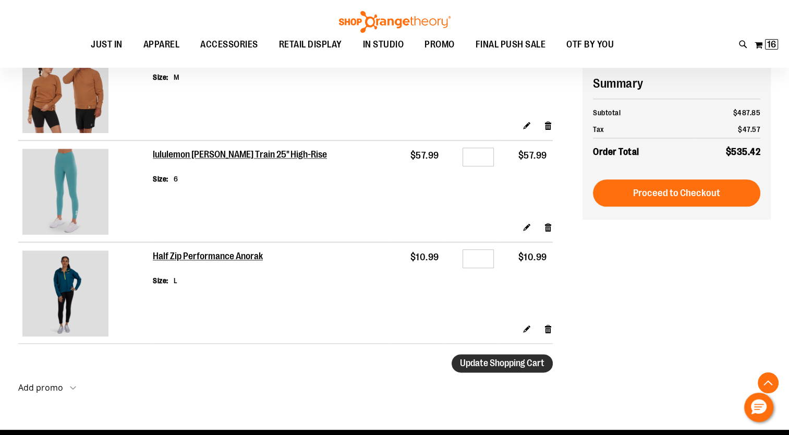
type input "*"
click at [512, 368] on span "Update Shopping Cart" at bounding box center [502, 363] width 84 height 10
